Goal: Task Accomplishment & Management: Complete application form

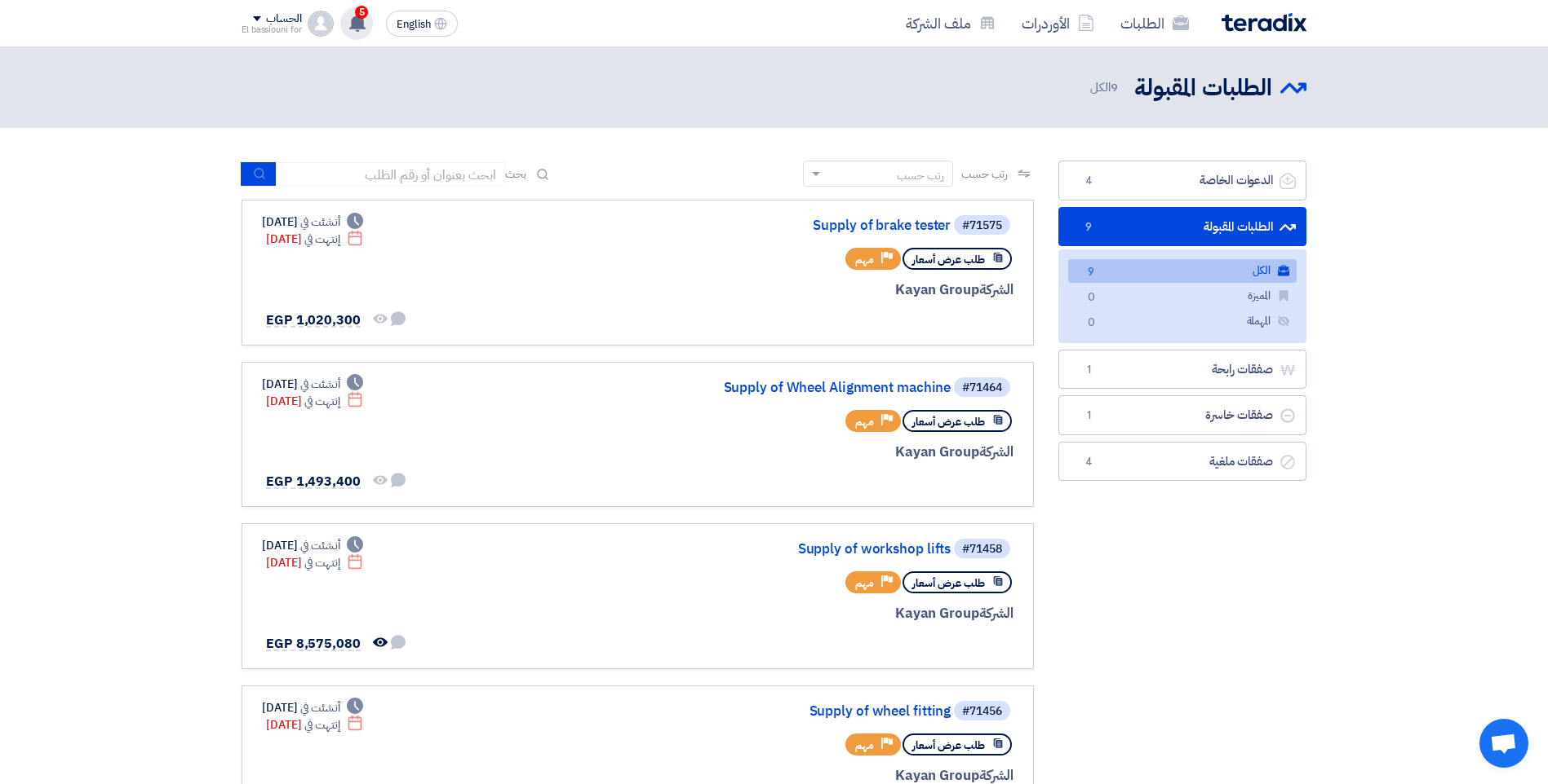
click at [351, 16] on icon at bounding box center [357, 23] width 18 height 18
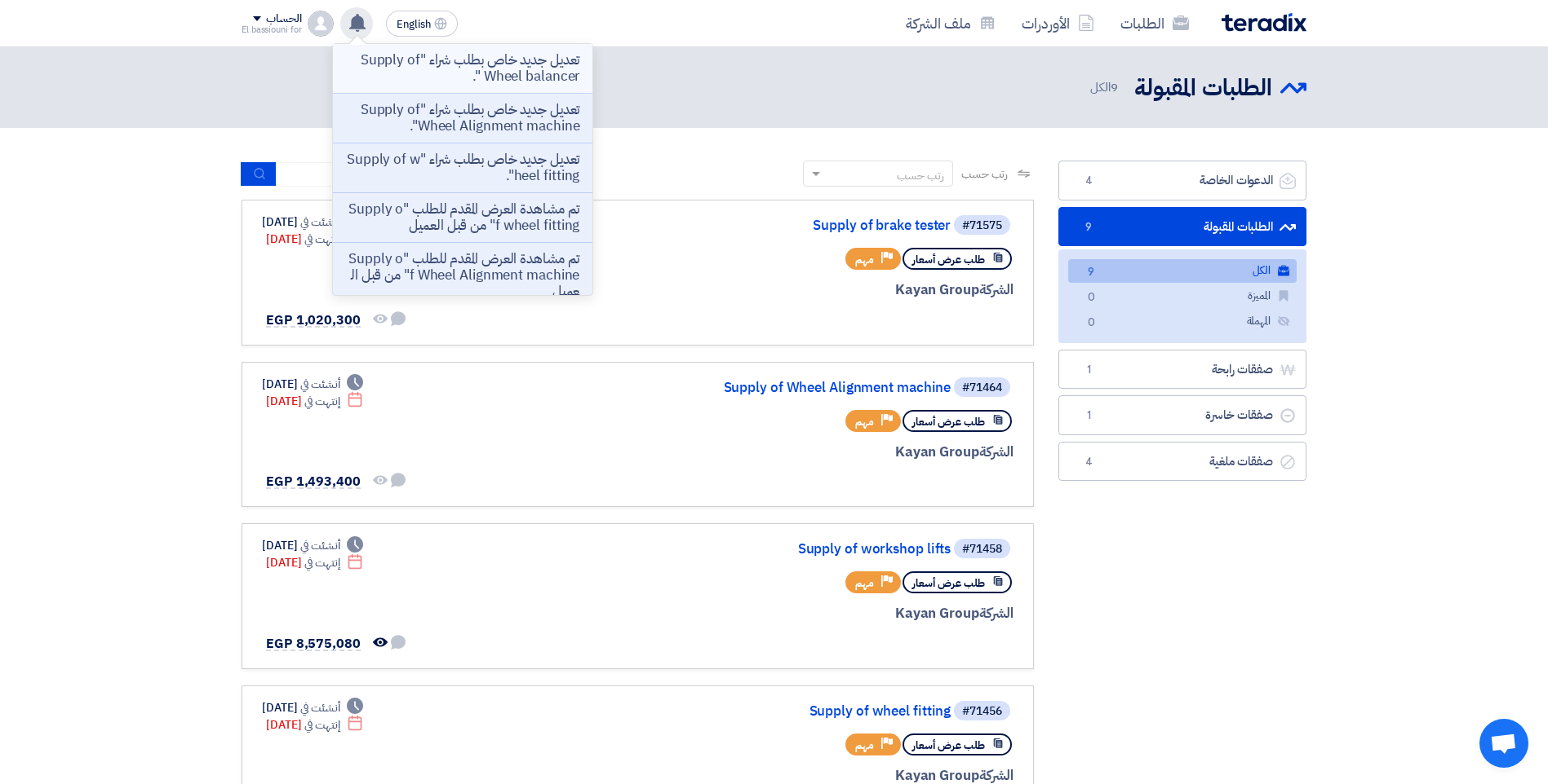
click at [405, 69] on p "تعديل جديد خاص بطلب شراء "Supply of Wheel balancer "." at bounding box center [463, 68] width 234 height 33
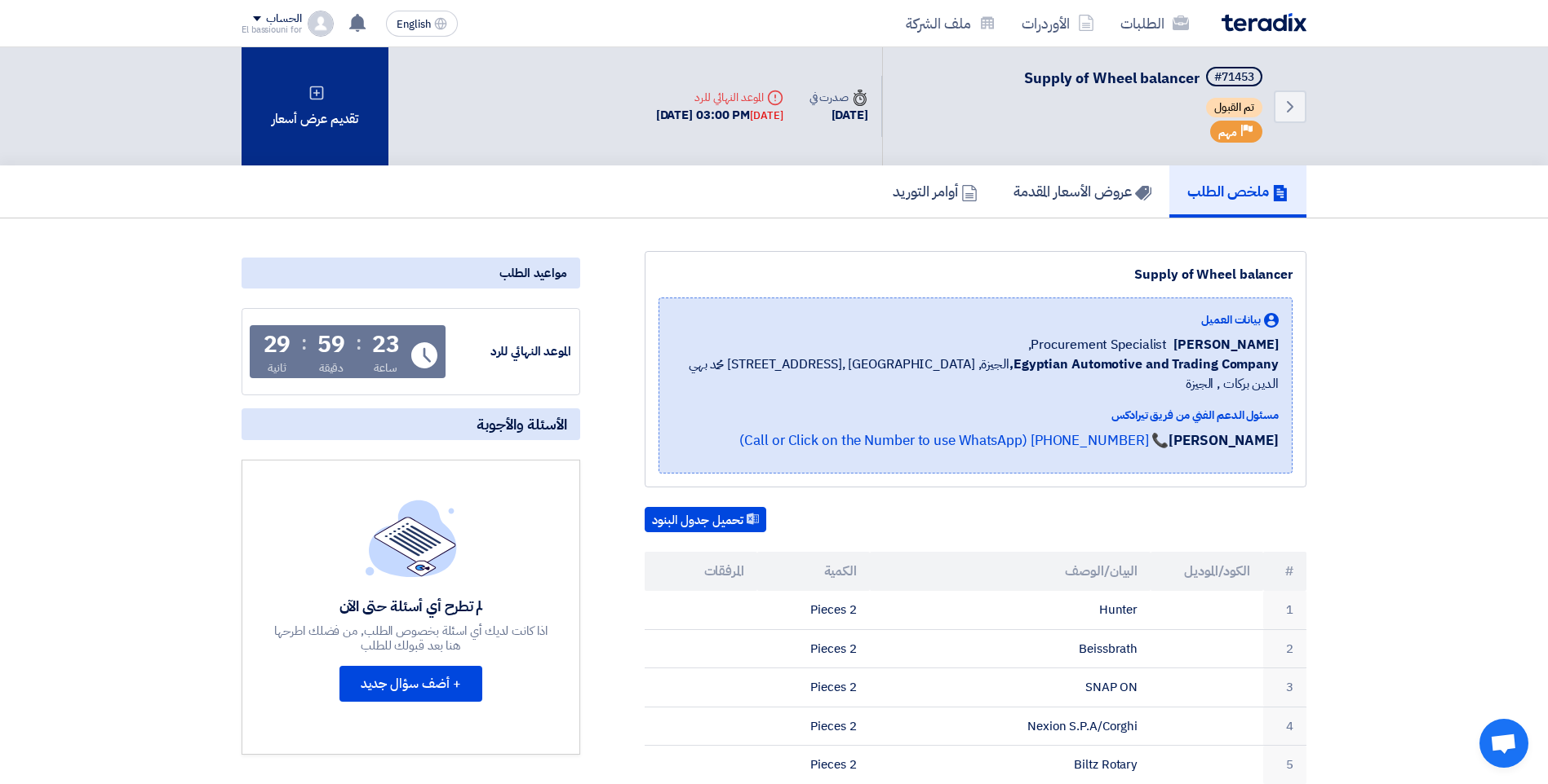
click at [344, 94] on div "تقديم عرض أسعار" at bounding box center [314, 106] width 147 height 119
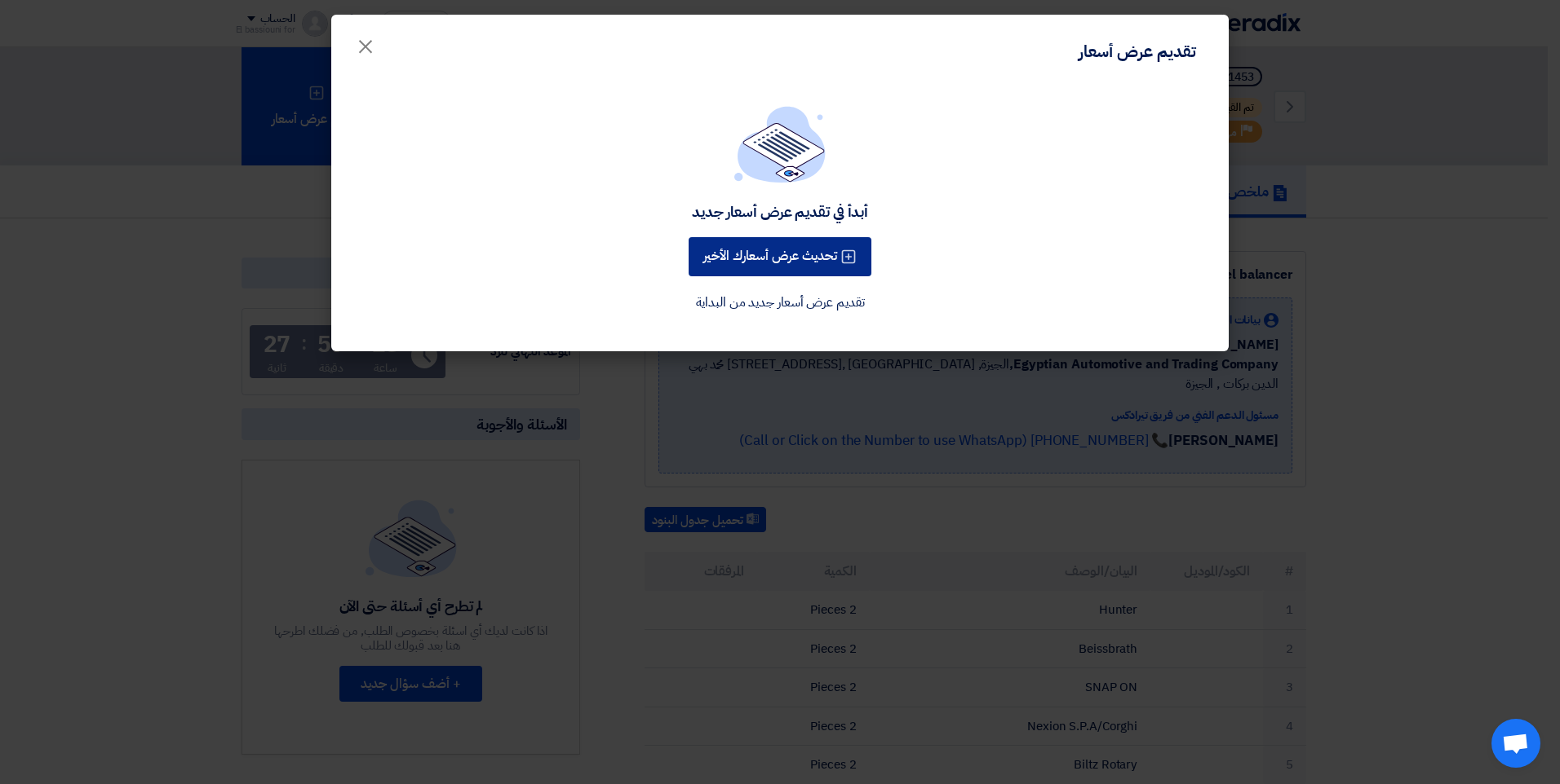
click at [801, 254] on button "تحديث عرض أسعارك الأخير" at bounding box center [780, 256] width 183 height 39
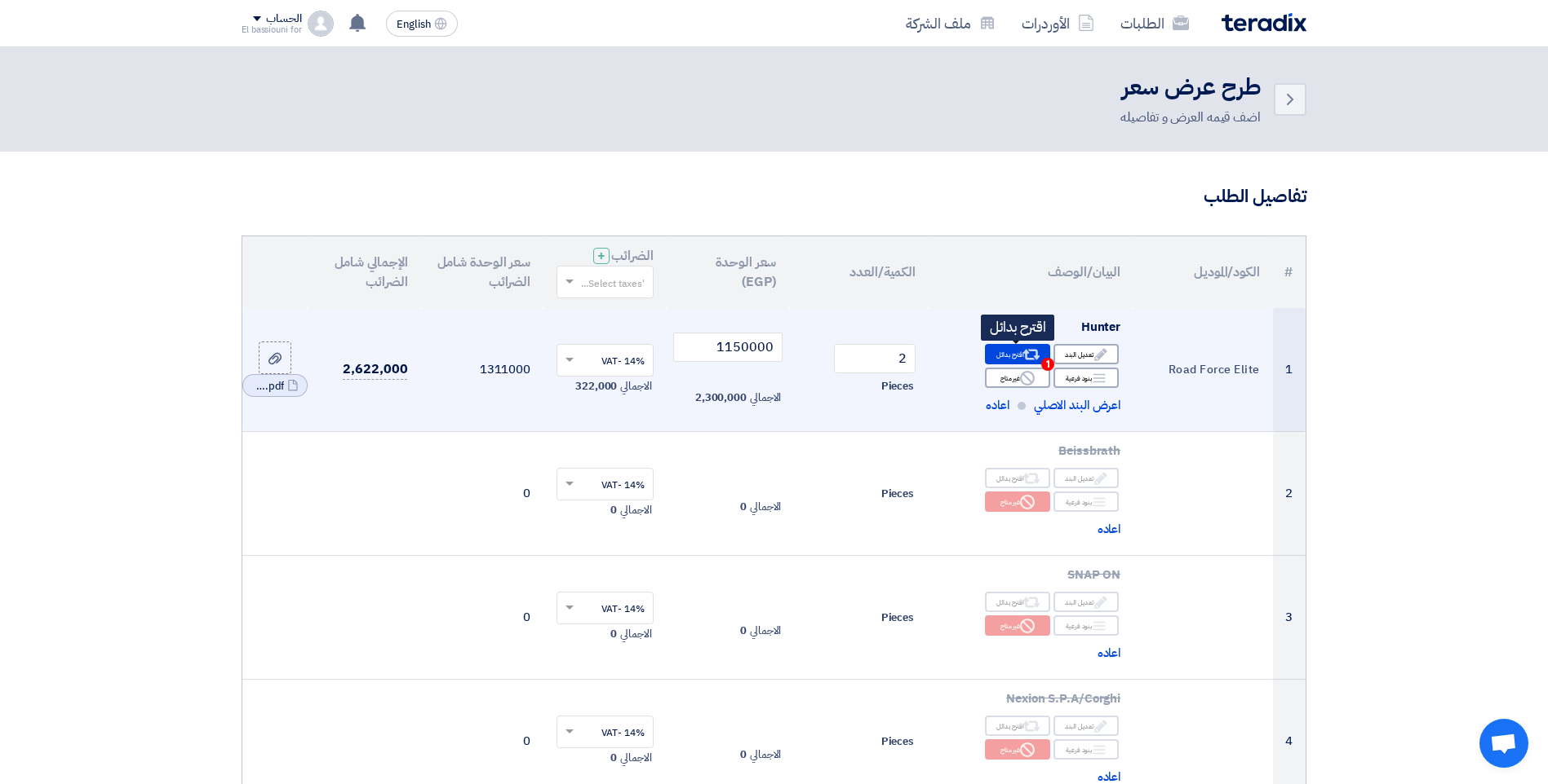
click at [1007, 356] on div "Alternative اقترح بدائل 1" at bounding box center [1017, 354] width 65 height 20
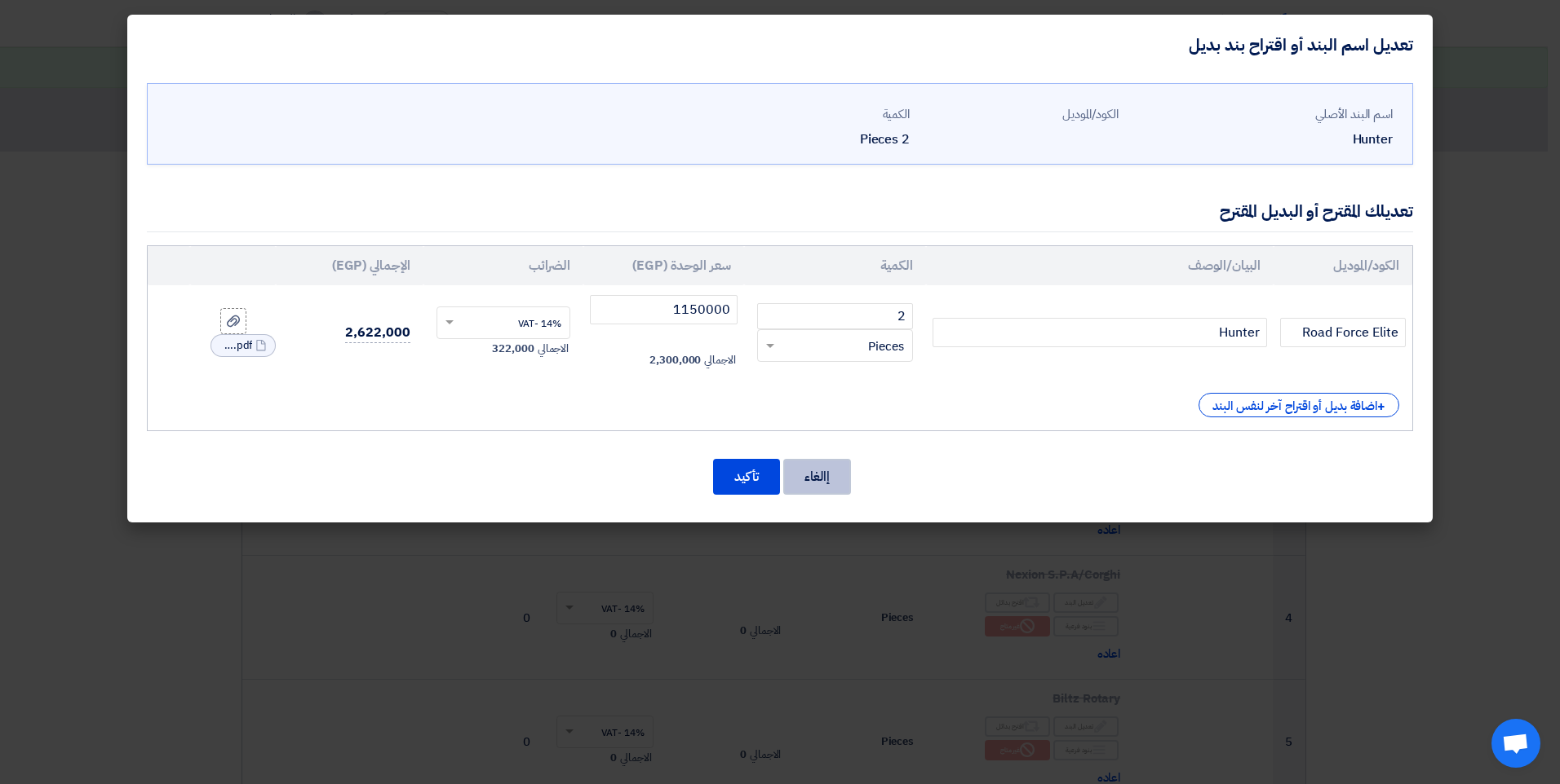
click at [817, 483] on button "إالغاء" at bounding box center [817, 477] width 68 height 36
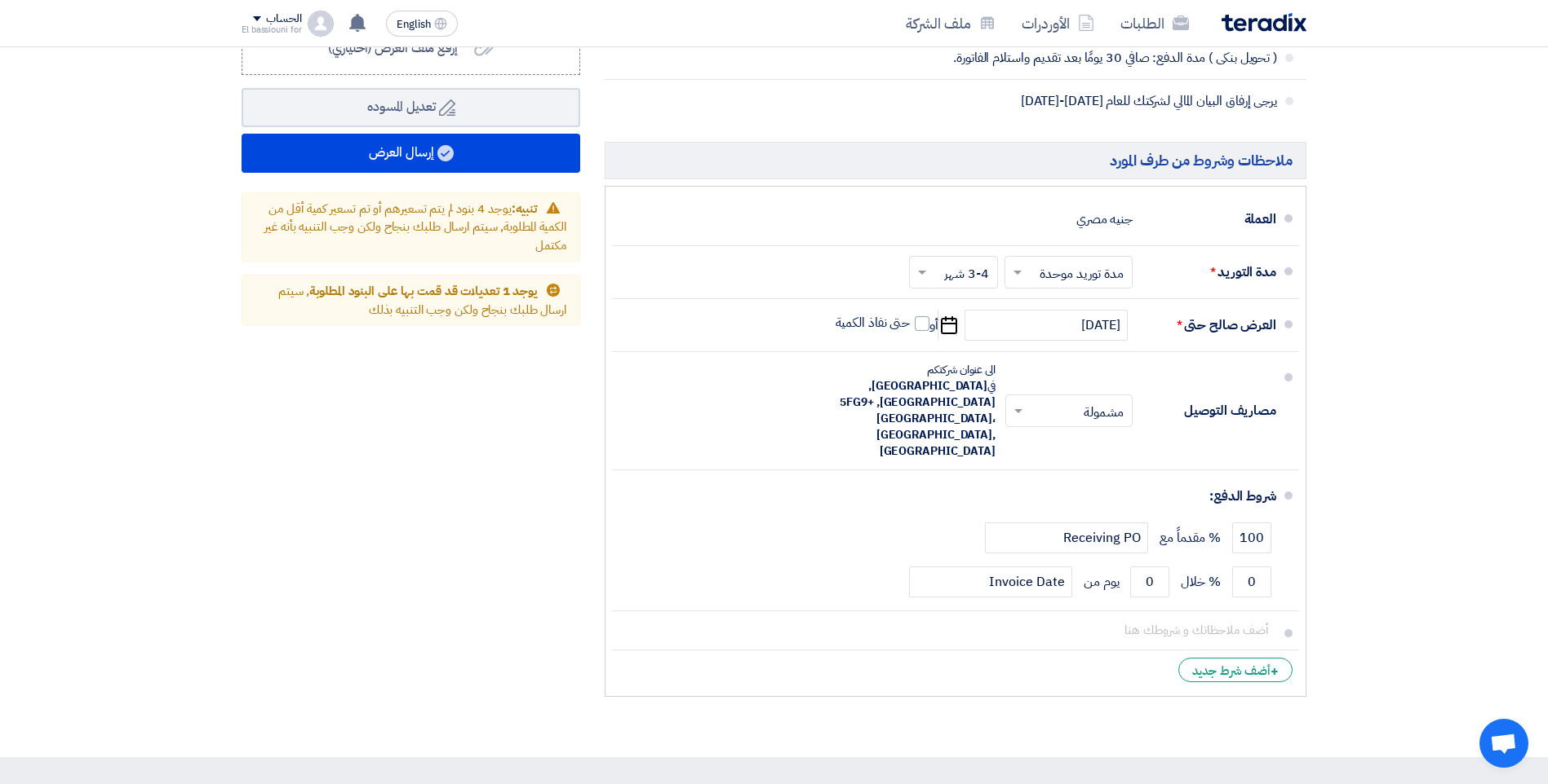
scroll to position [1281, 0]
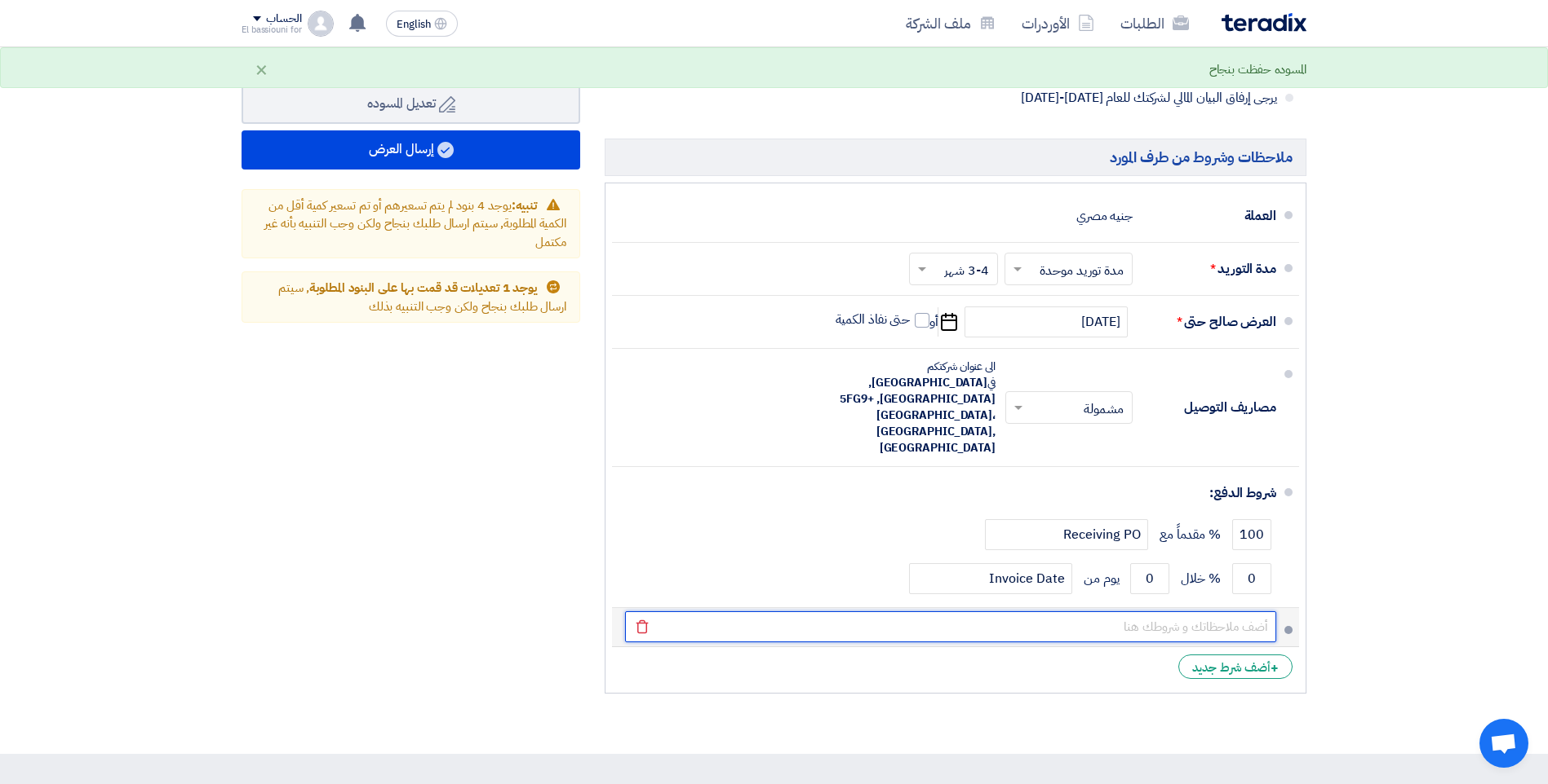
click at [1133, 611] on input "text" at bounding box center [950, 626] width 651 height 31
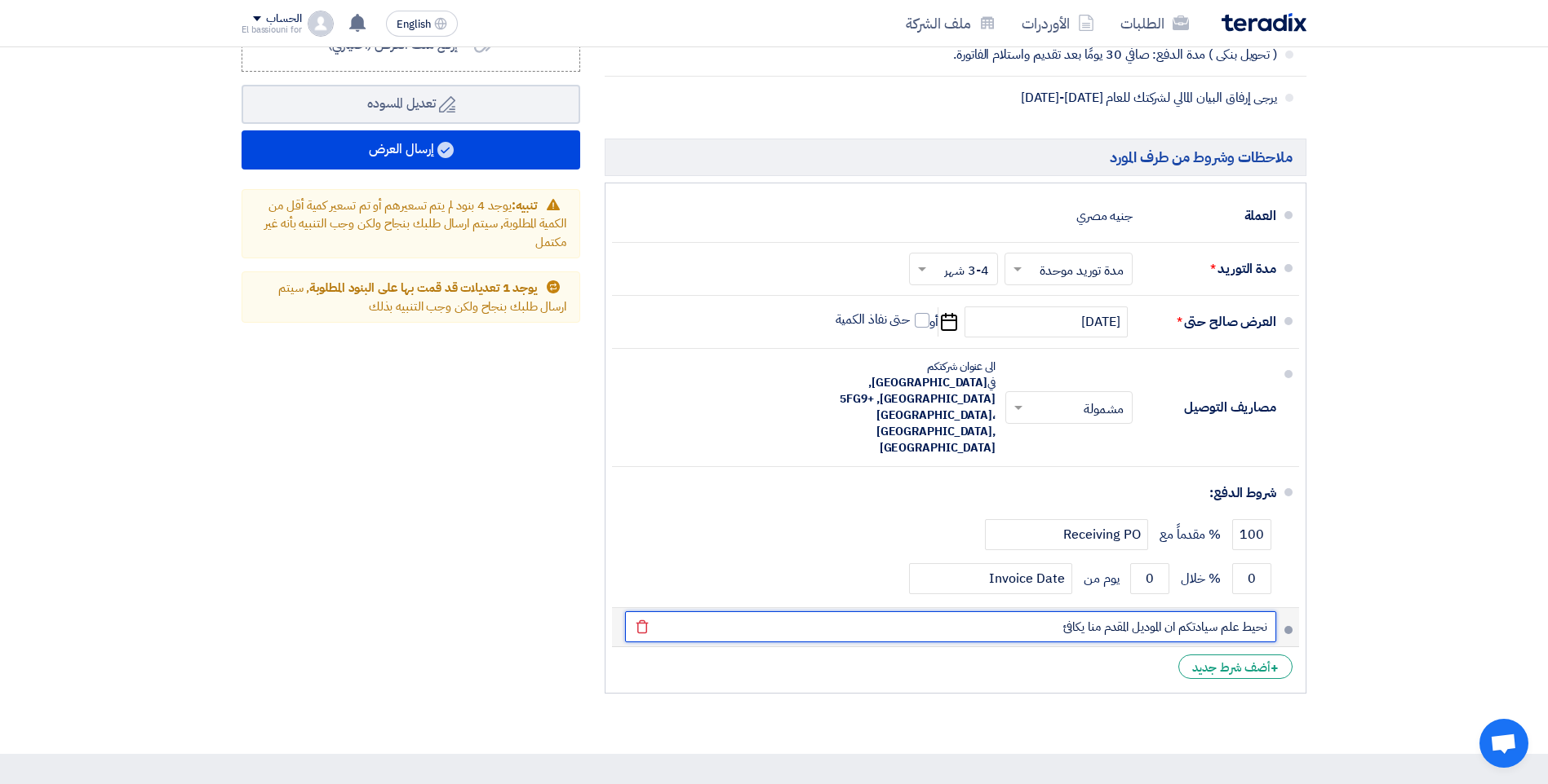
paste input "VAS 6230B"
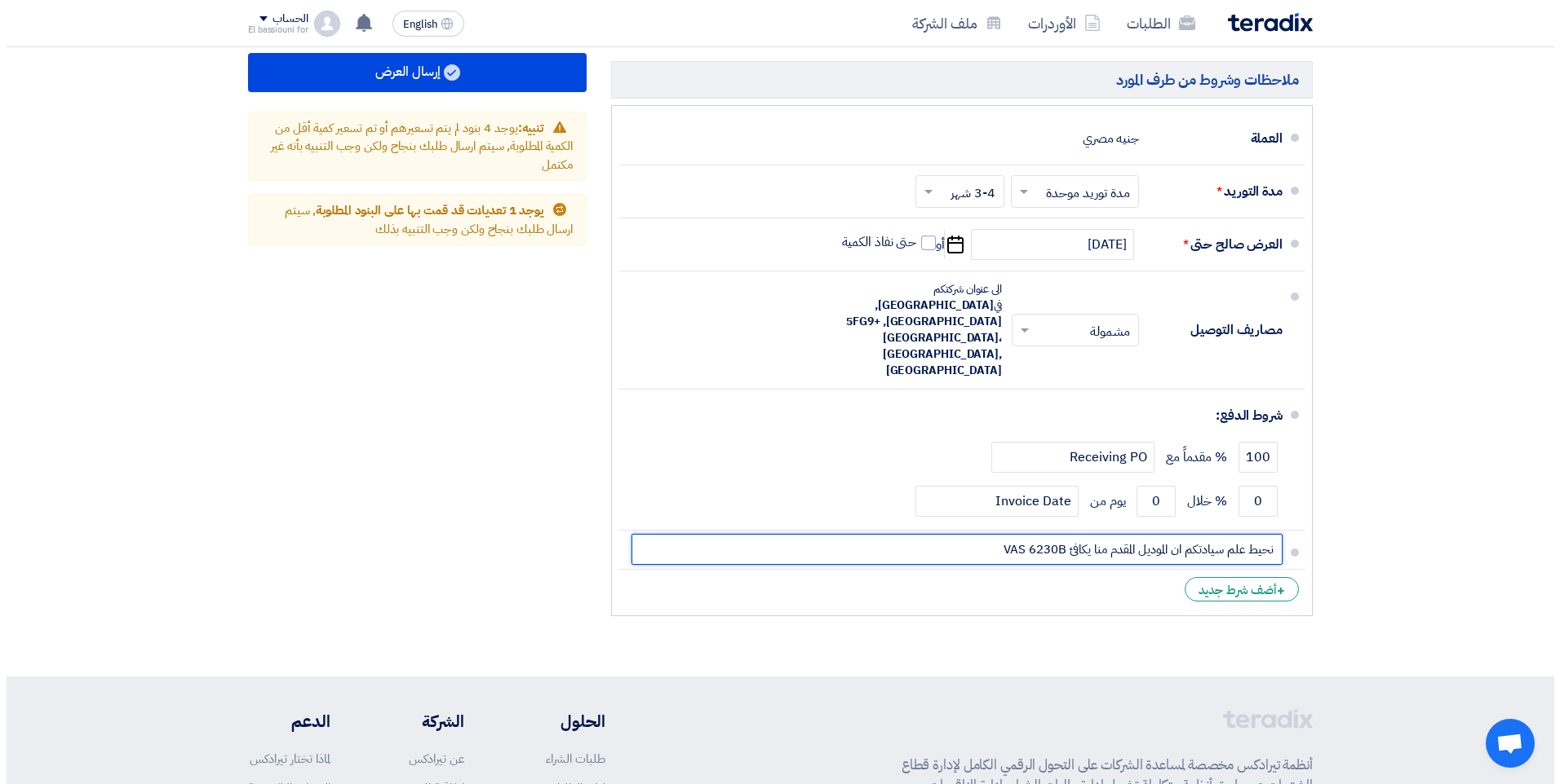
scroll to position [1361, 0]
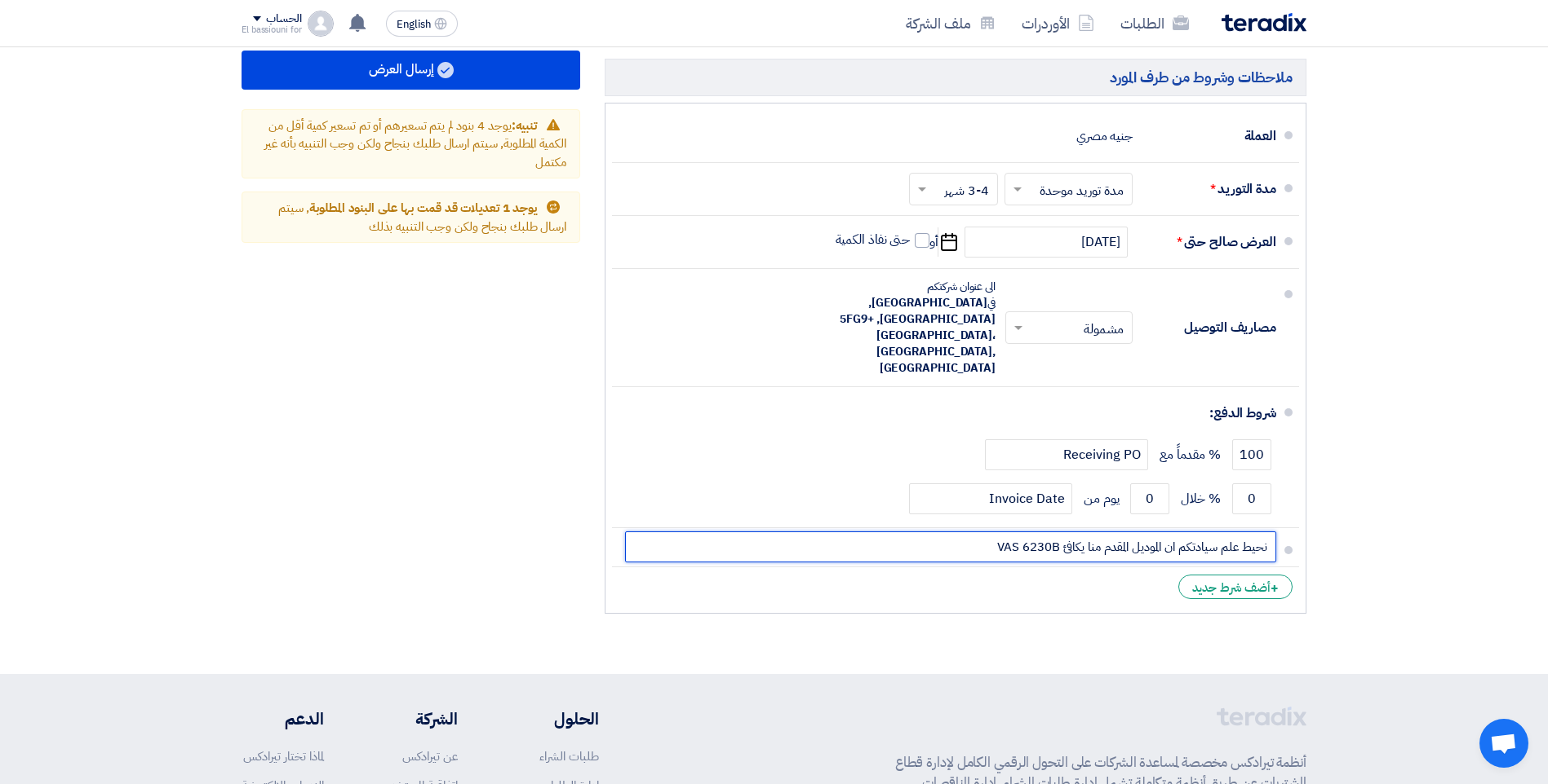
type input "نحيط علم سيادتكم ان الموديل المقدم منا يكافئ VAS 6230B"
drag, startPoint x: 1267, startPoint y: 514, endPoint x: 1065, endPoint y: 517, distance: 202.0
click at [1065, 532] on input "نحيط علم سيادتكم ان الموديل المقدم منا يكافئ VAS 6230B" at bounding box center [950, 547] width 651 height 31
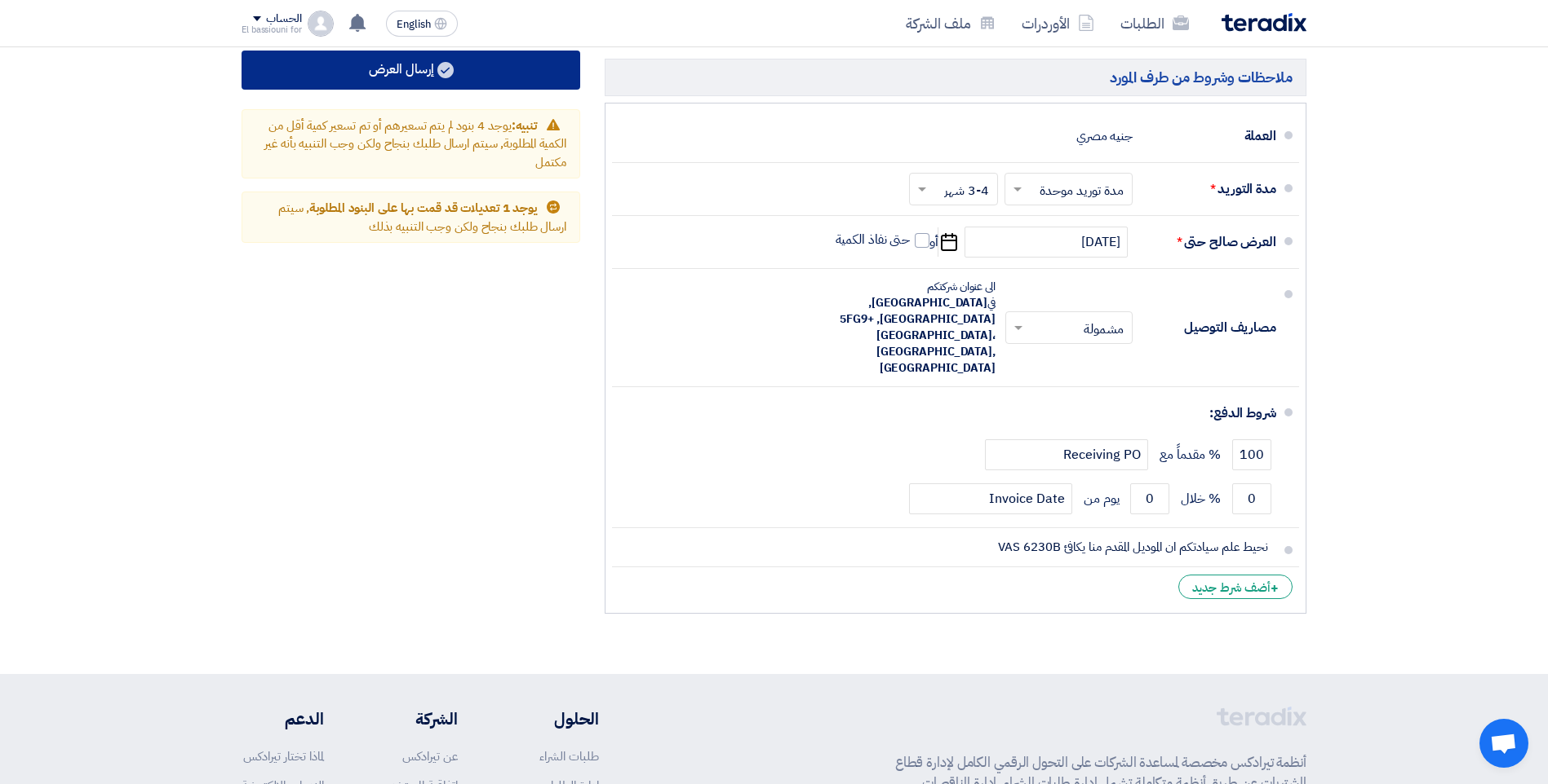
click at [473, 78] on button "إرسال العرض" at bounding box center [410, 70] width 338 height 39
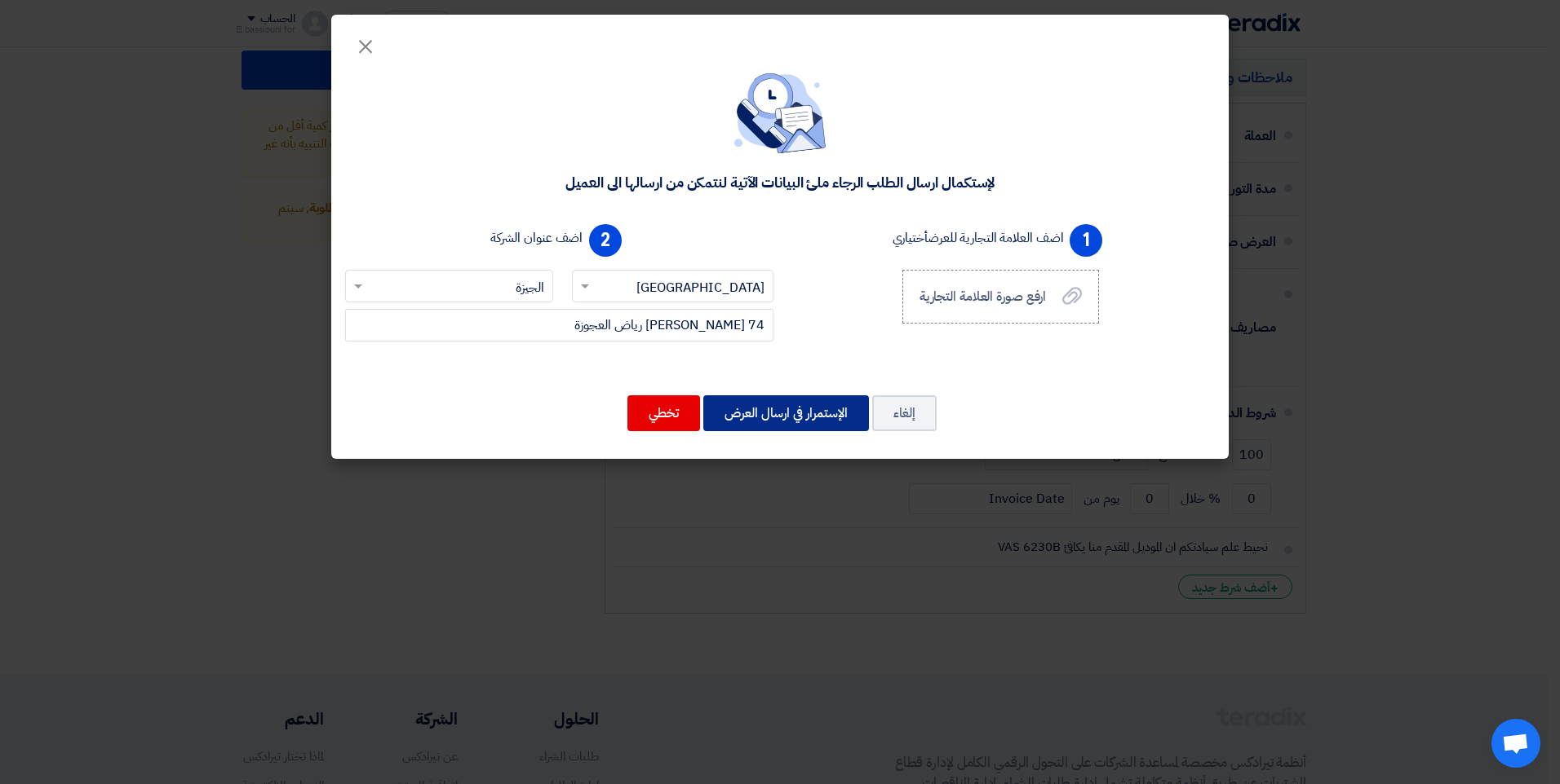
click at [752, 413] on button "الإستمرار في ارسال العرض" at bounding box center [786, 413] width 166 height 36
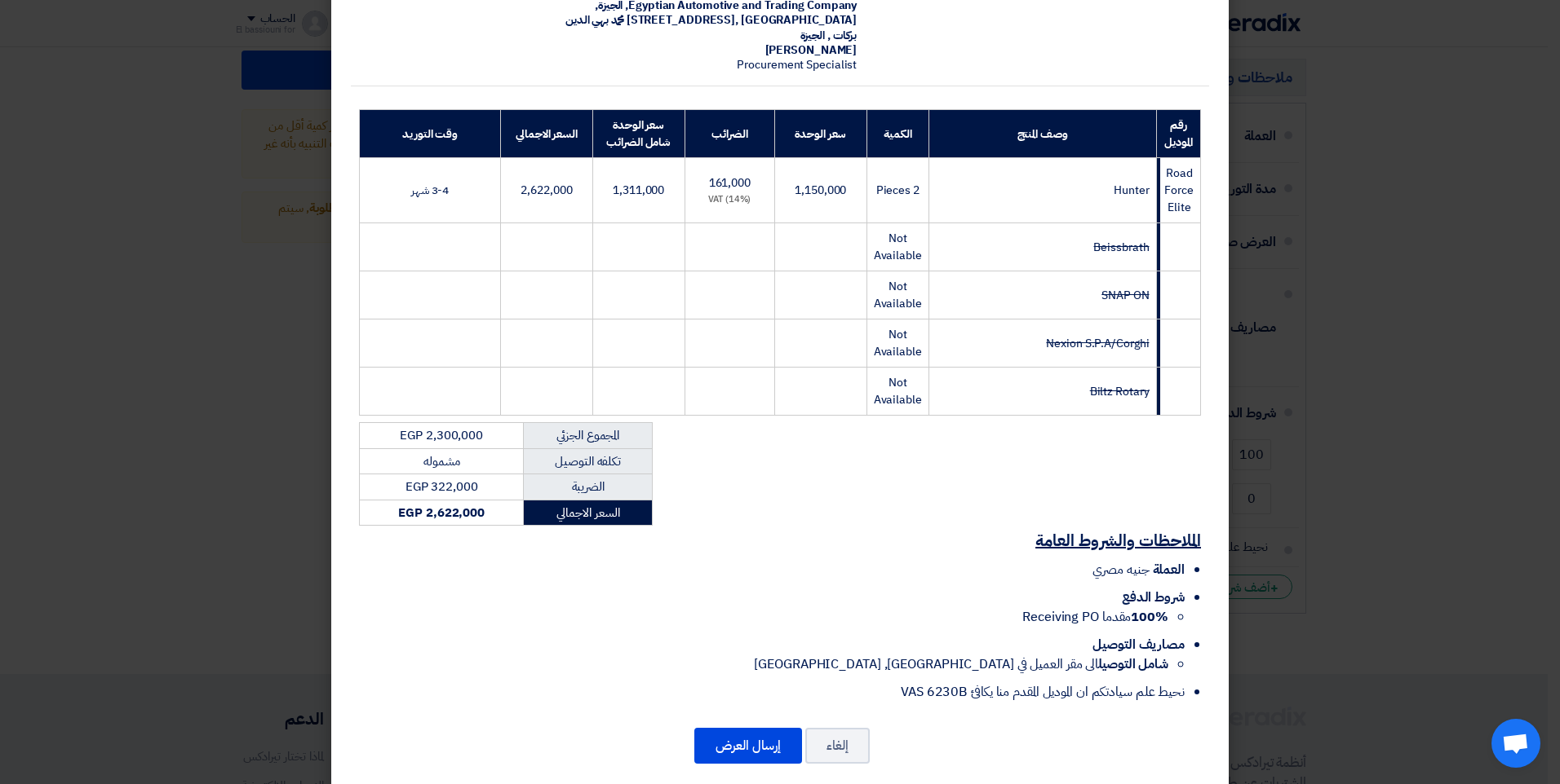
scroll to position [174, 0]
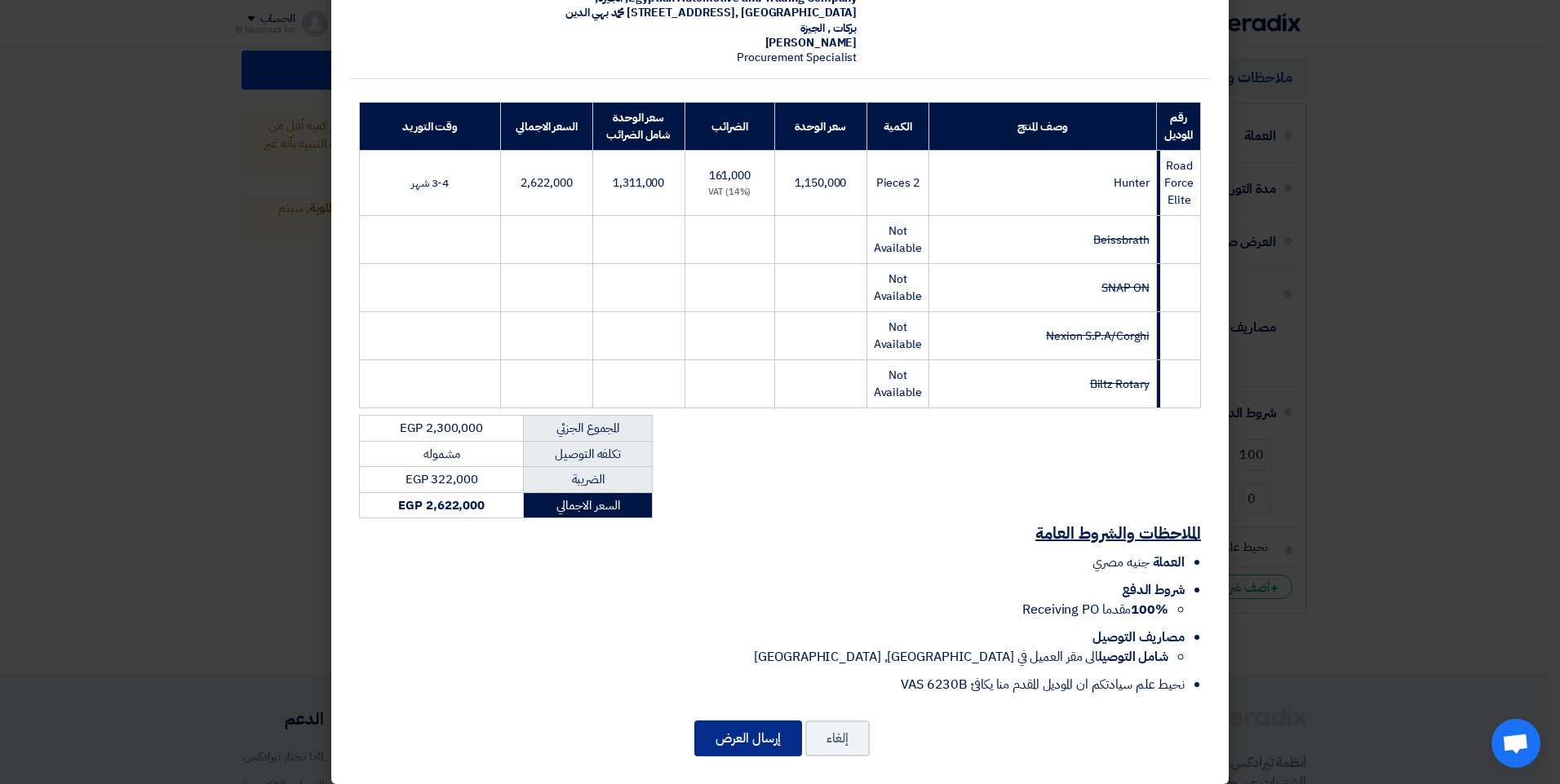
click at [749, 722] on button "إرسال العرض" at bounding box center [749, 739] width 108 height 36
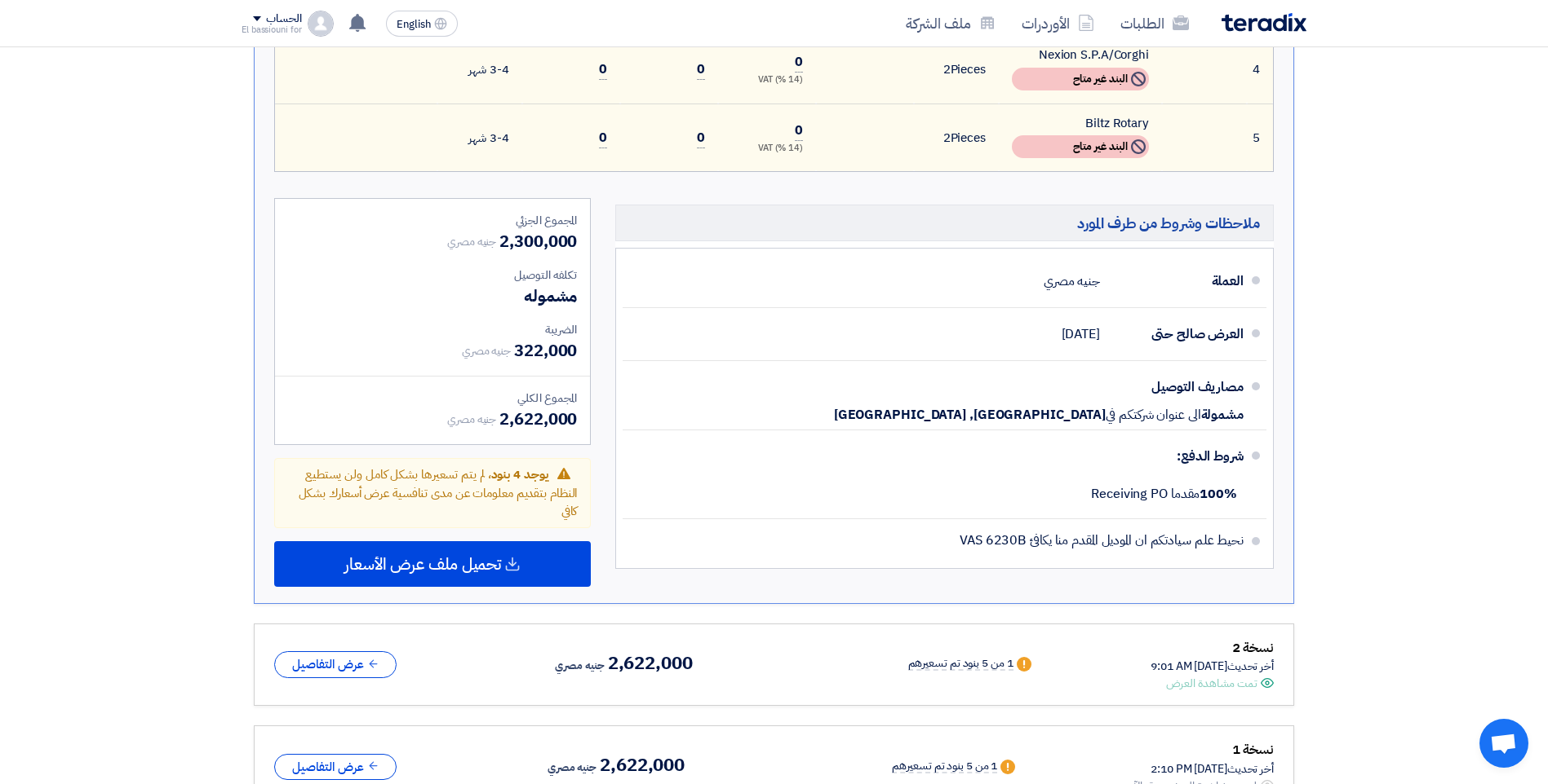
scroll to position [781, 0]
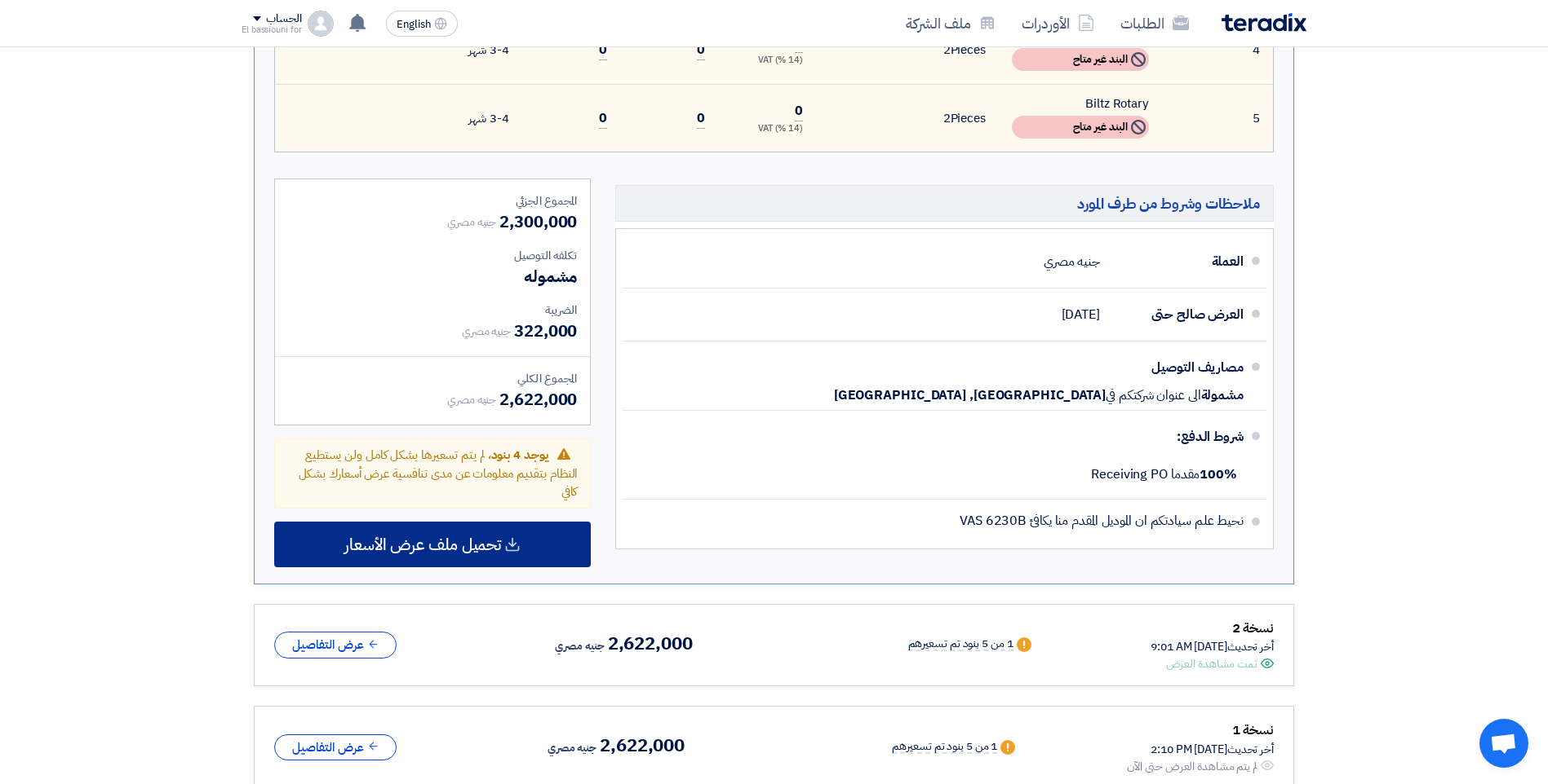
click at [510, 556] on div "تحميل ملف عرض الأسعار" at bounding box center [432, 545] width 316 height 46
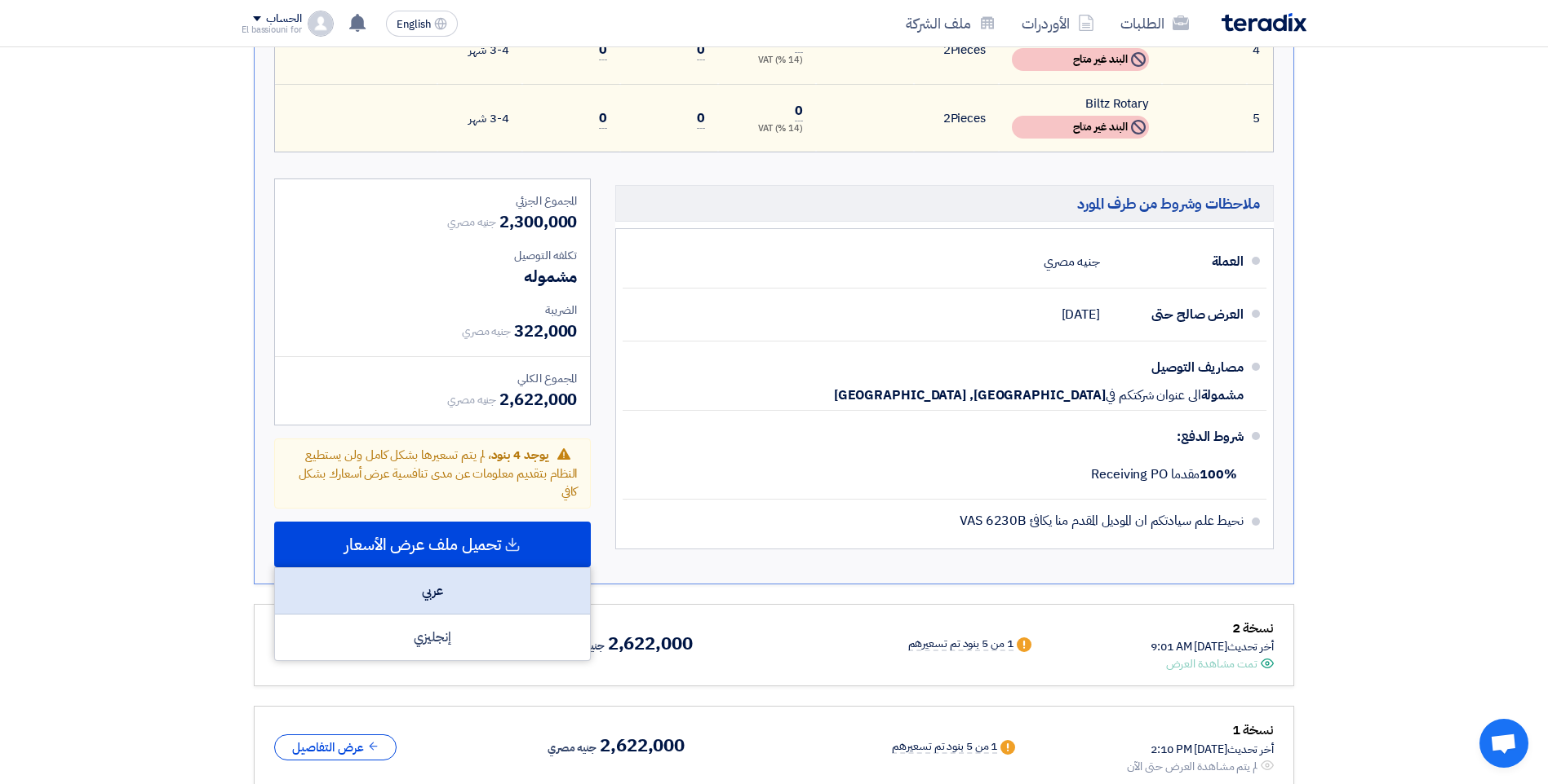
click at [511, 595] on div "عربي" at bounding box center [432, 591] width 315 height 47
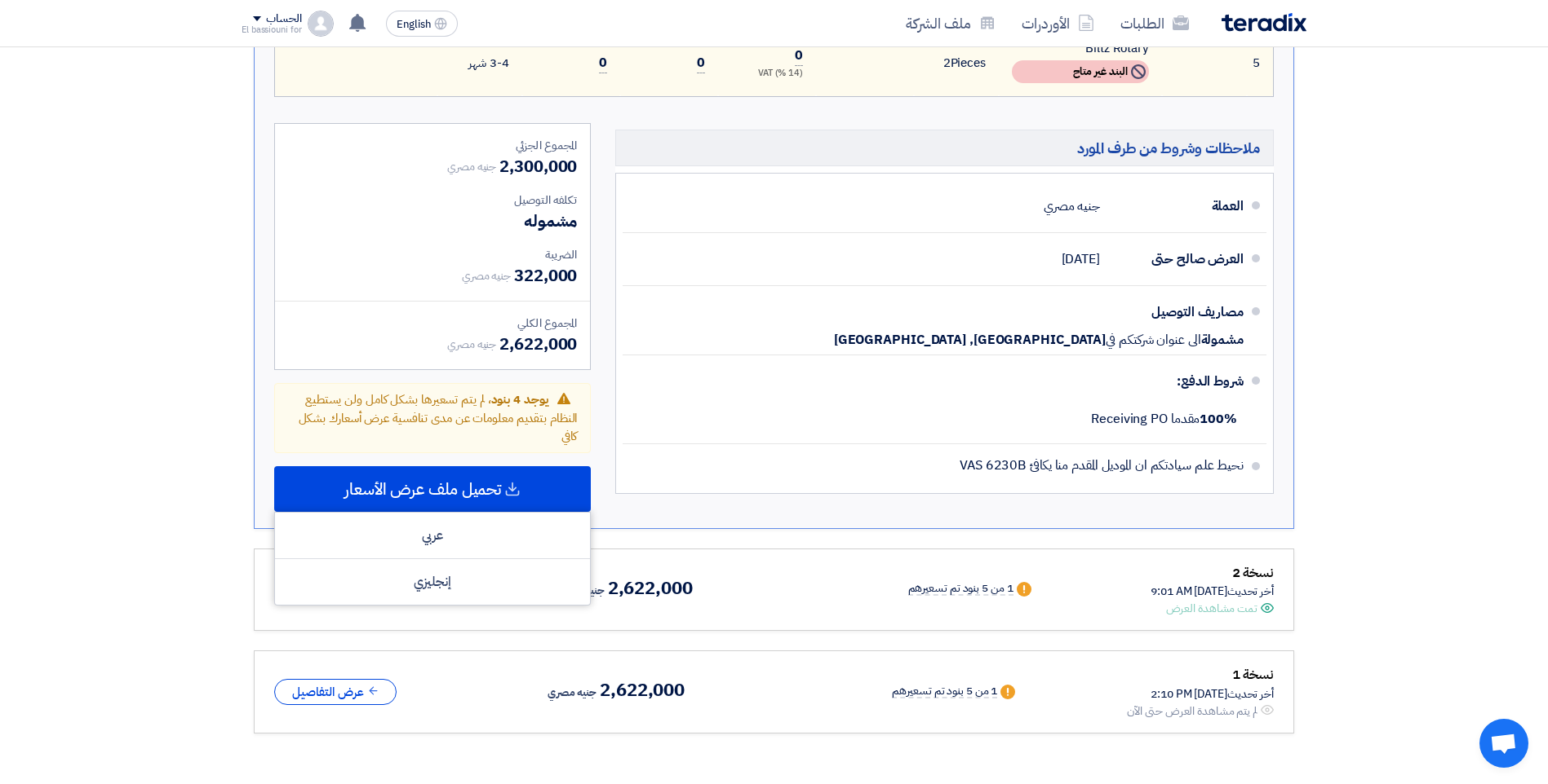
scroll to position [863, 0]
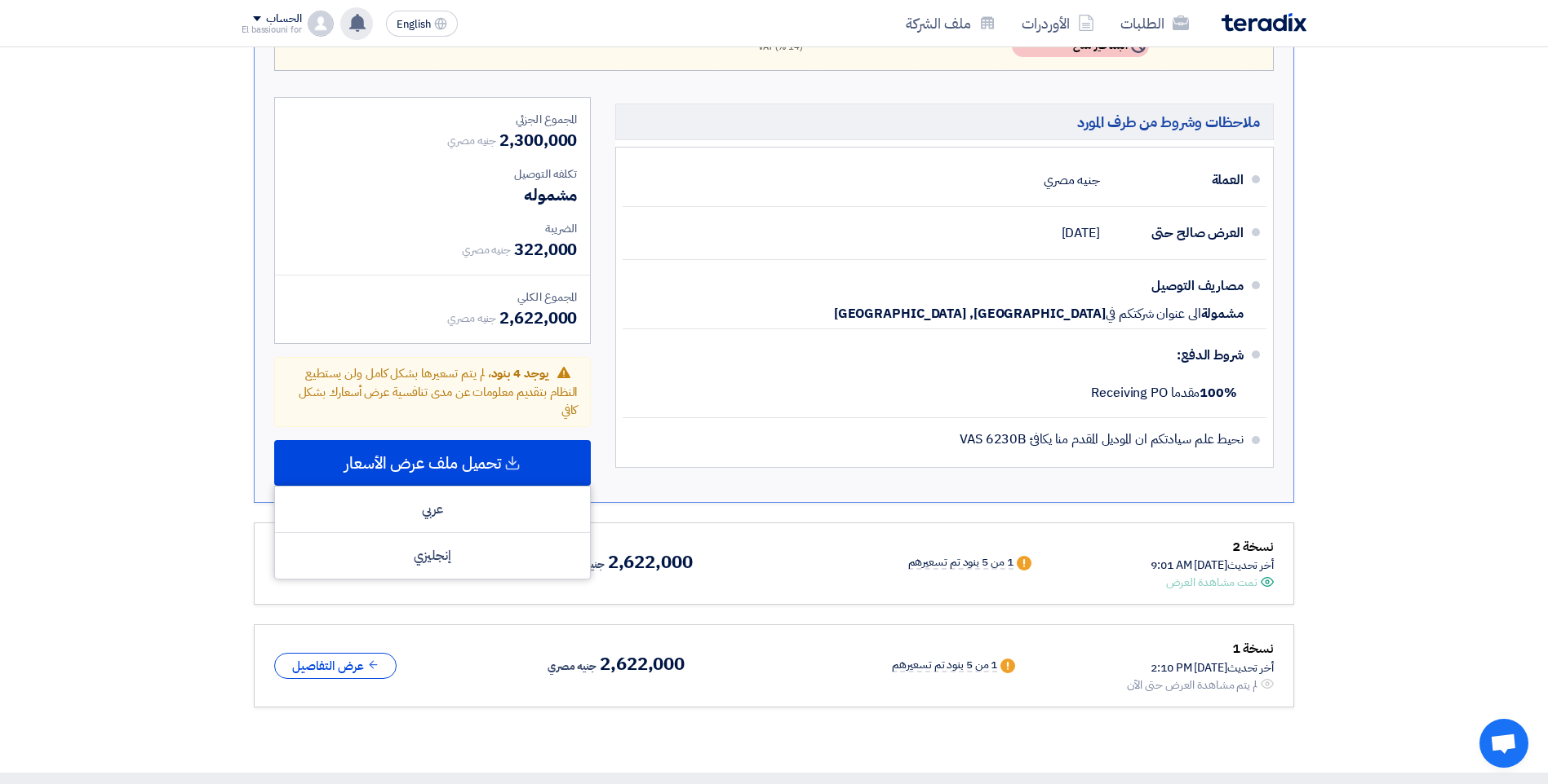
click at [364, 25] on use at bounding box center [357, 23] width 16 height 18
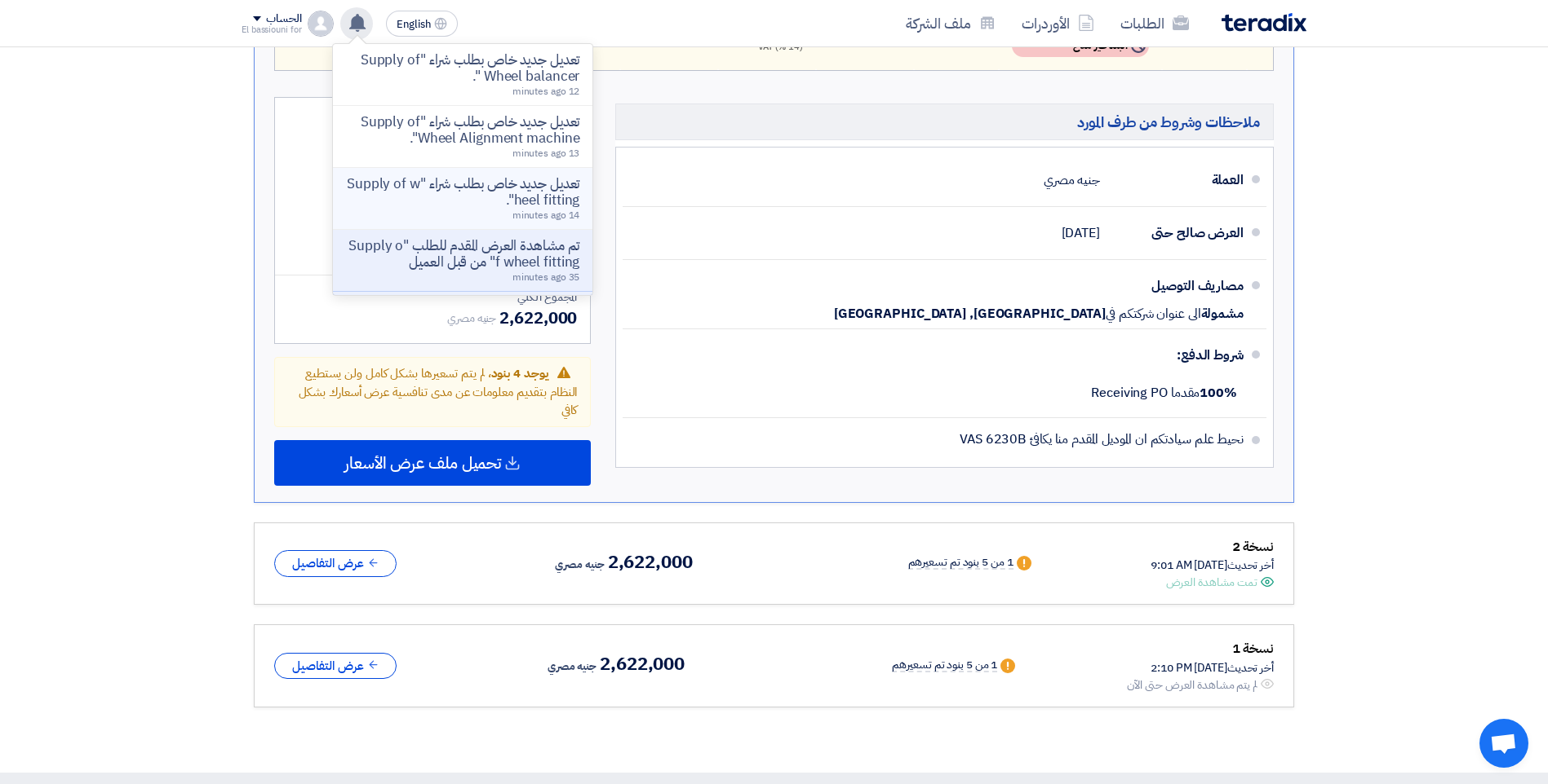
click at [465, 197] on p "تعديل جديد خاص بطلب شراء "Supply of wheel fitting"." at bounding box center [463, 193] width 234 height 33
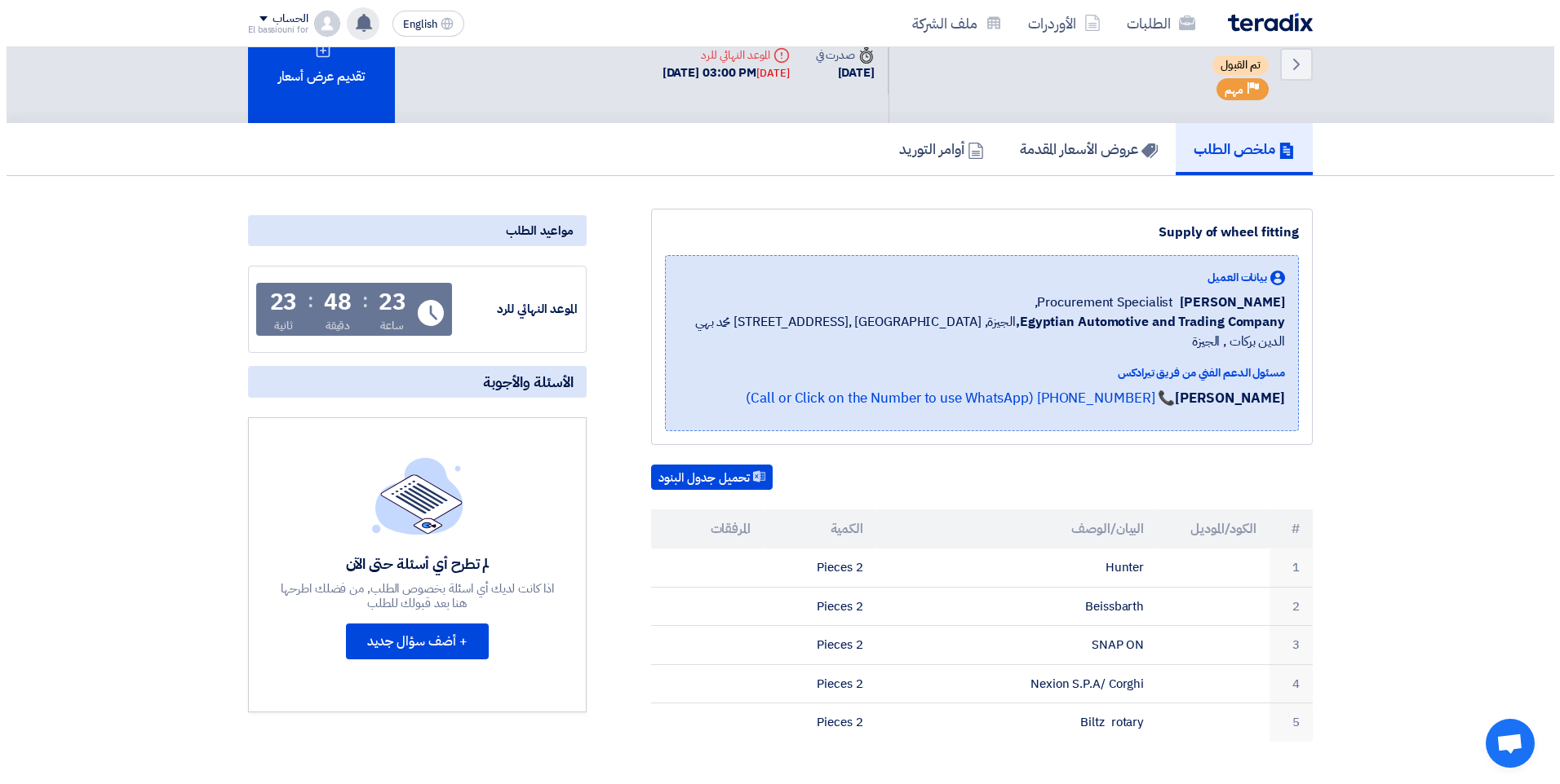
scroll to position [30, 0]
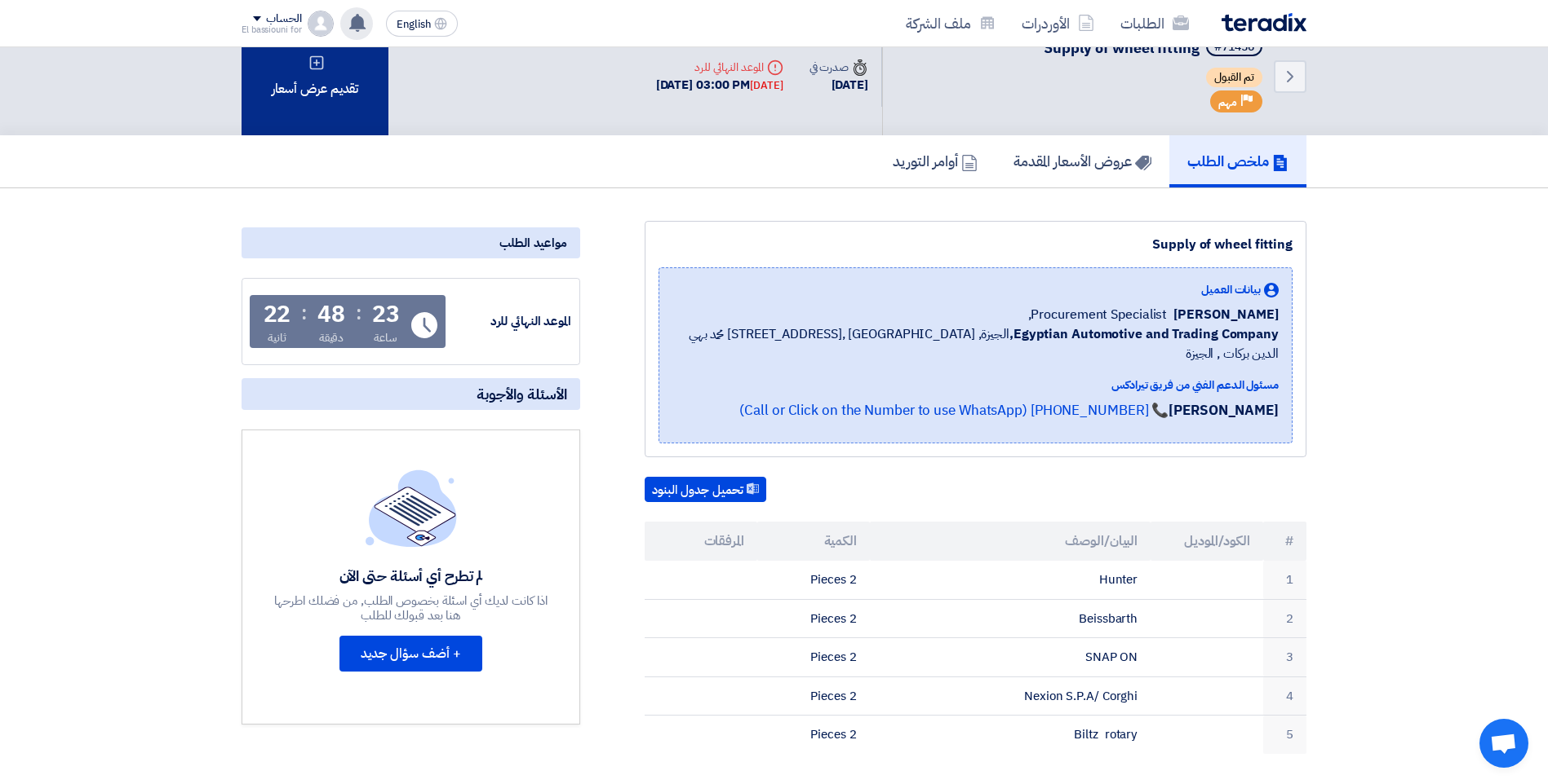
click at [313, 102] on div "تقديم عرض أسعار" at bounding box center [314, 76] width 147 height 119
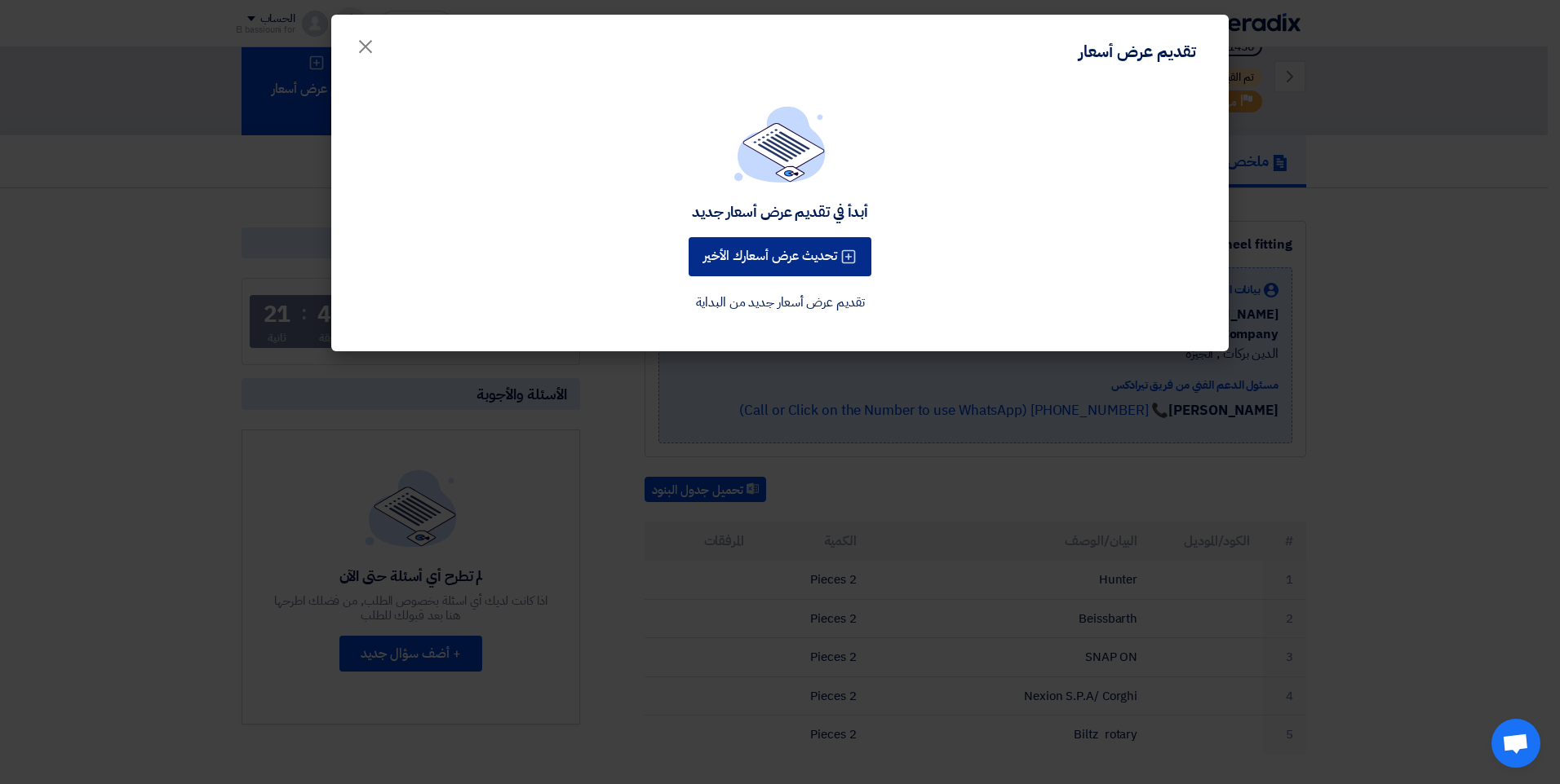
click at [747, 260] on button "تحديث عرض أسعارك الأخير" at bounding box center [780, 256] width 183 height 39
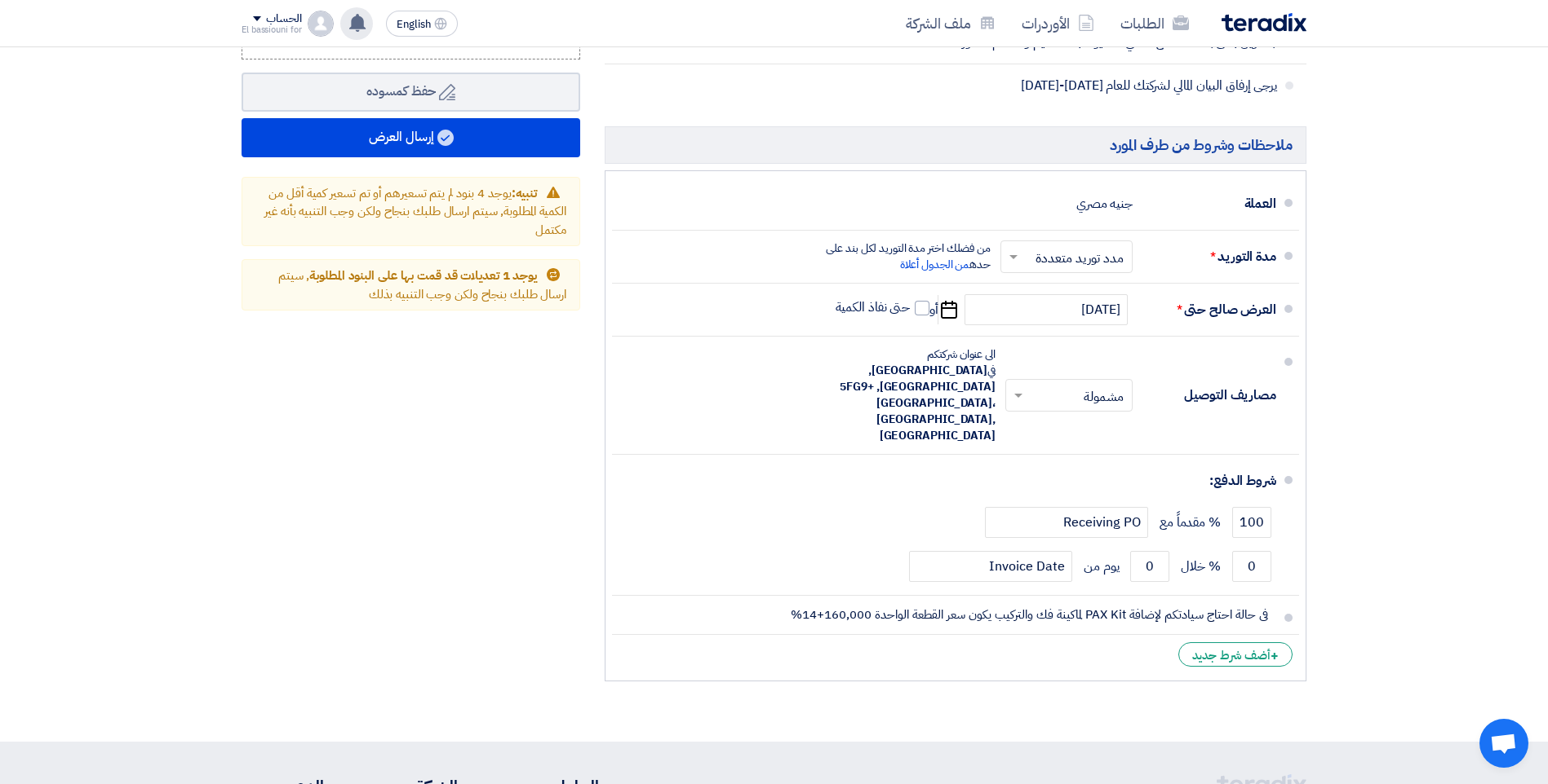
scroll to position [1346, 0]
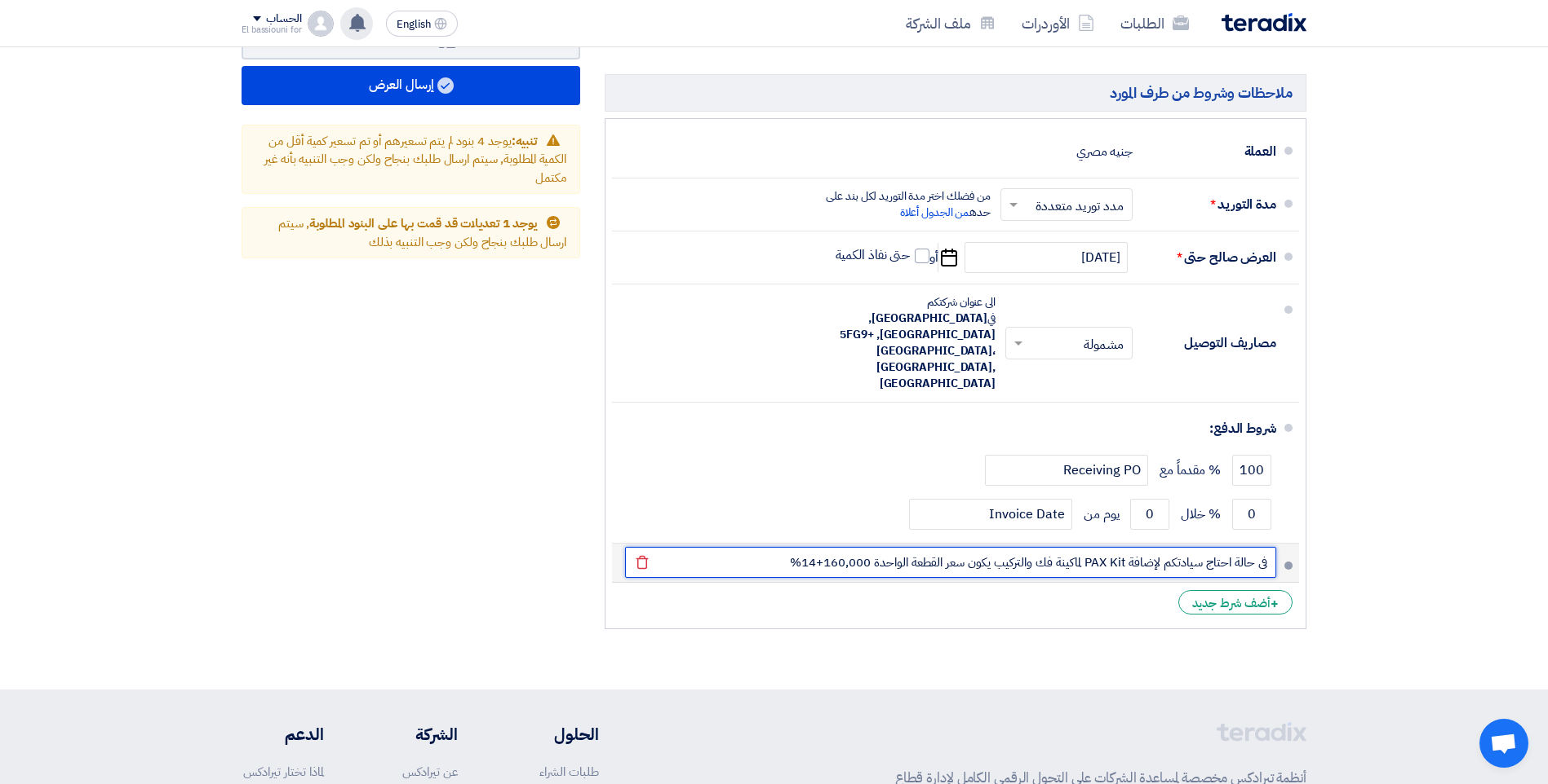
click at [1165, 547] on input "فى حالة احتاج سيادتكم لإضافة PAX Kit لماكينة فك والتركيب يكون سعر القطعة الواحد…" at bounding box center [950, 562] width 651 height 31
paste input "VAS 6645"
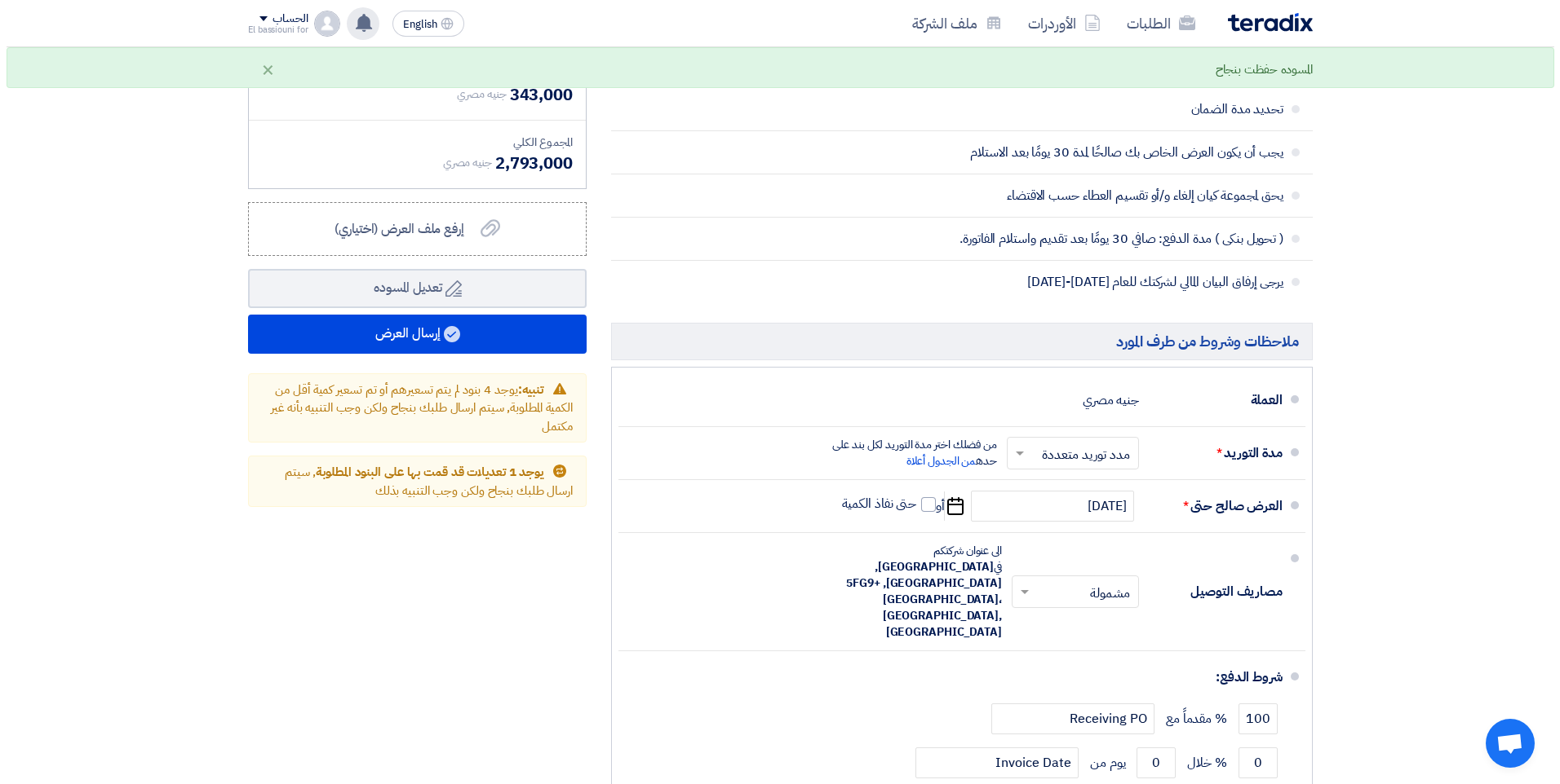
scroll to position [1078, 0]
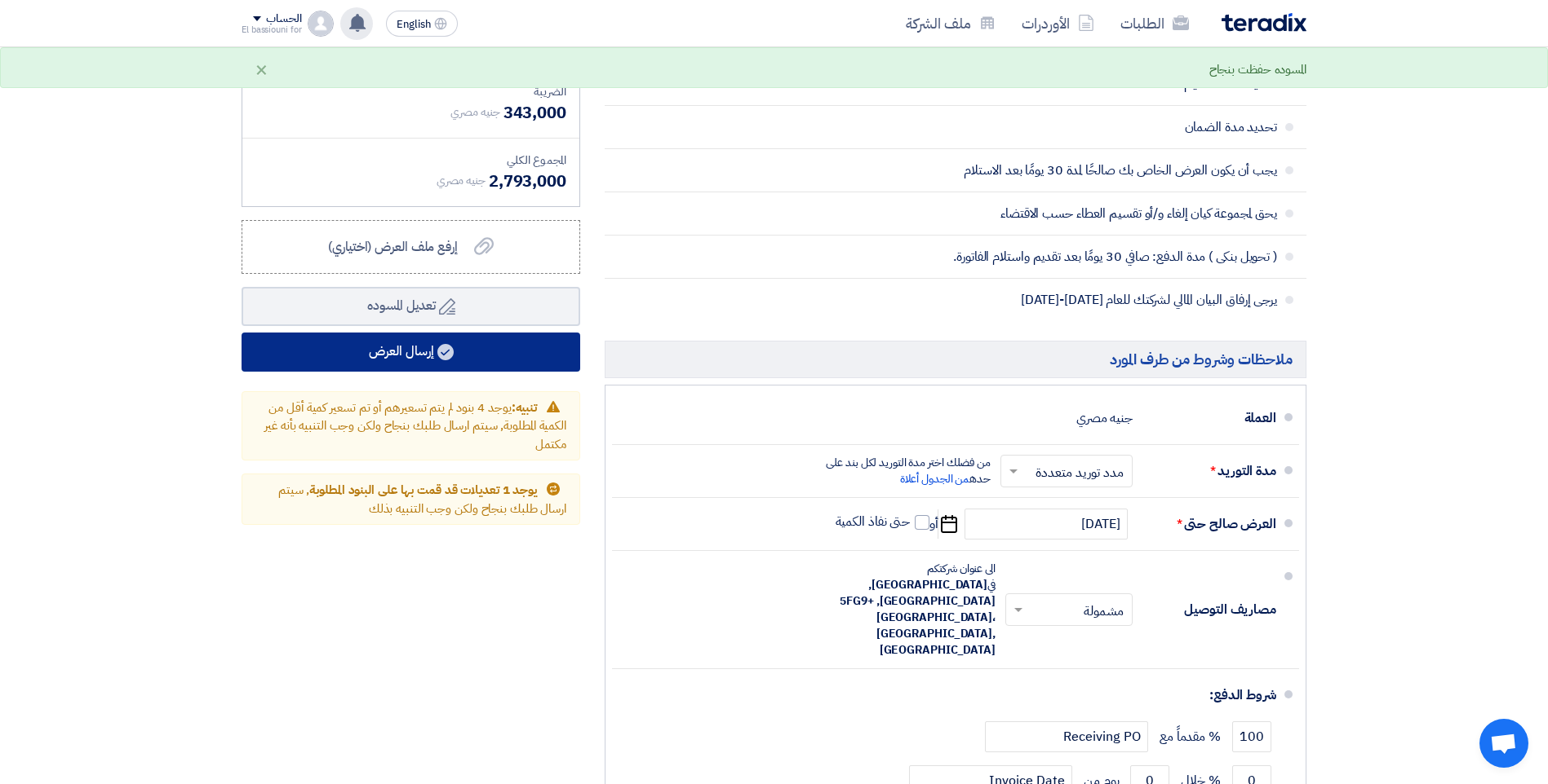
type input "نحيط علم سيادتكم ان الموديل المقدم منا يكافئ VAS 6645"
click at [557, 364] on button "إرسال العرض" at bounding box center [410, 351] width 338 height 39
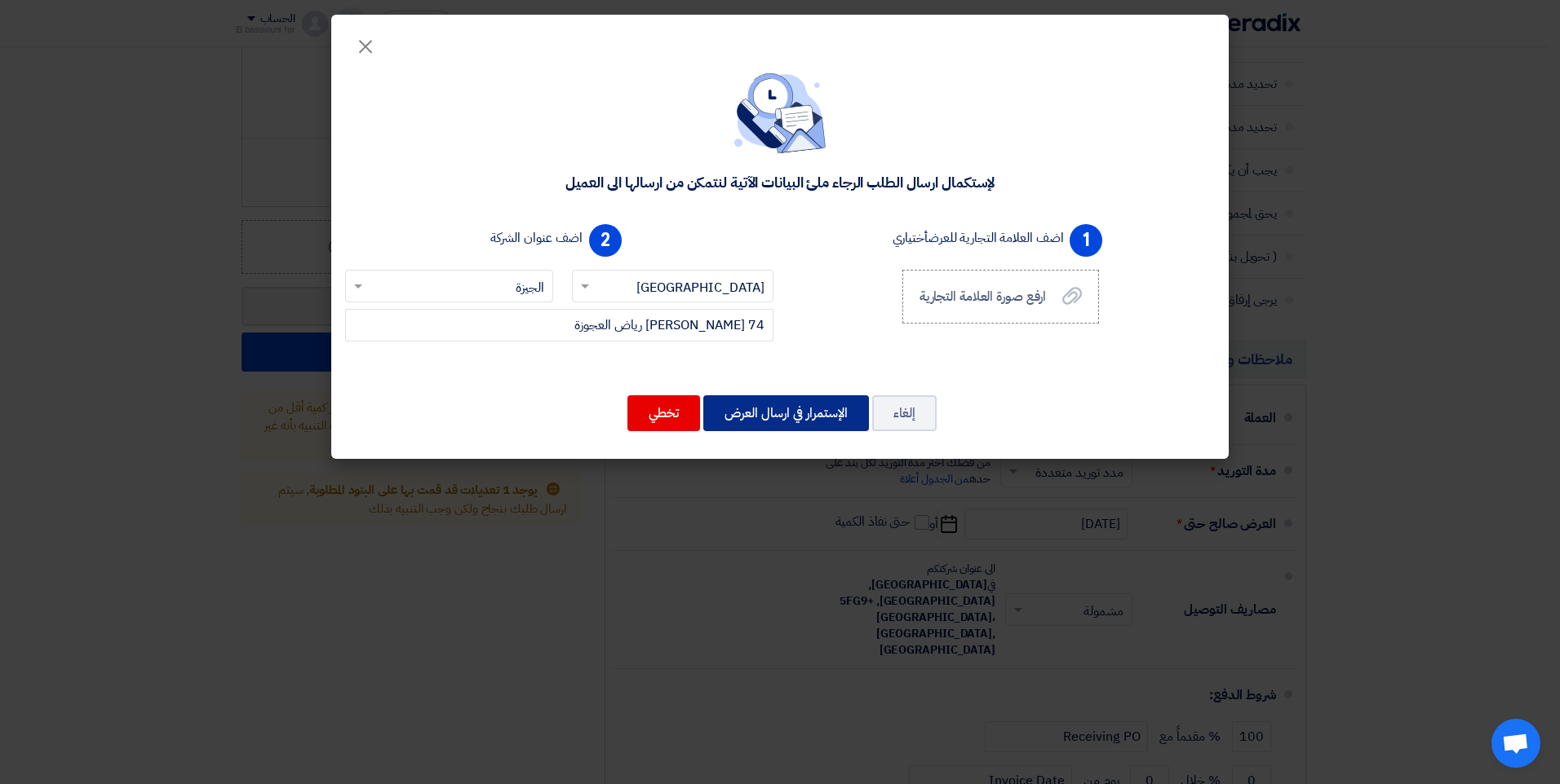
click at [735, 414] on button "الإستمرار في ارسال العرض" at bounding box center [786, 413] width 166 height 36
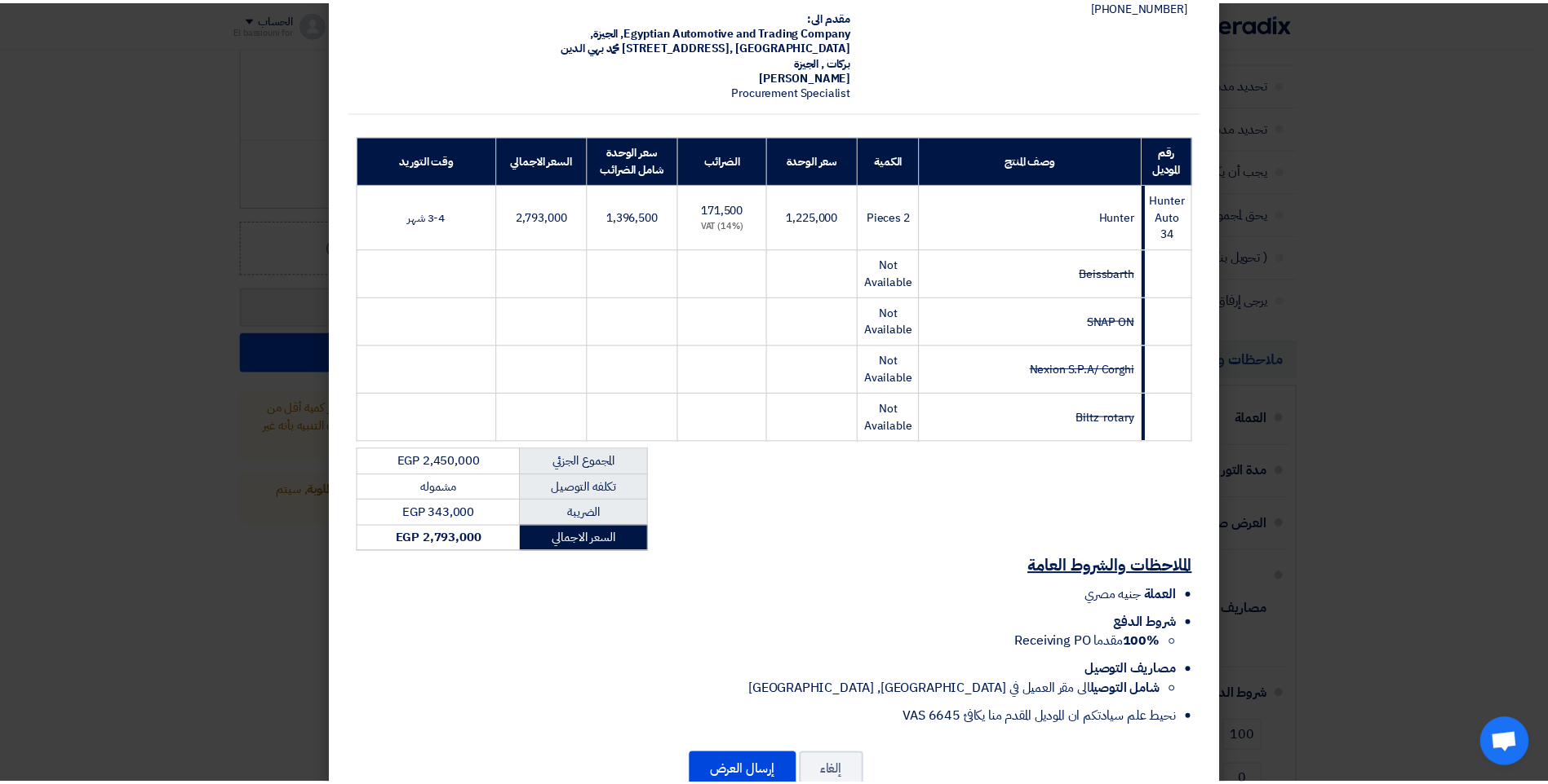
scroll to position [174, 0]
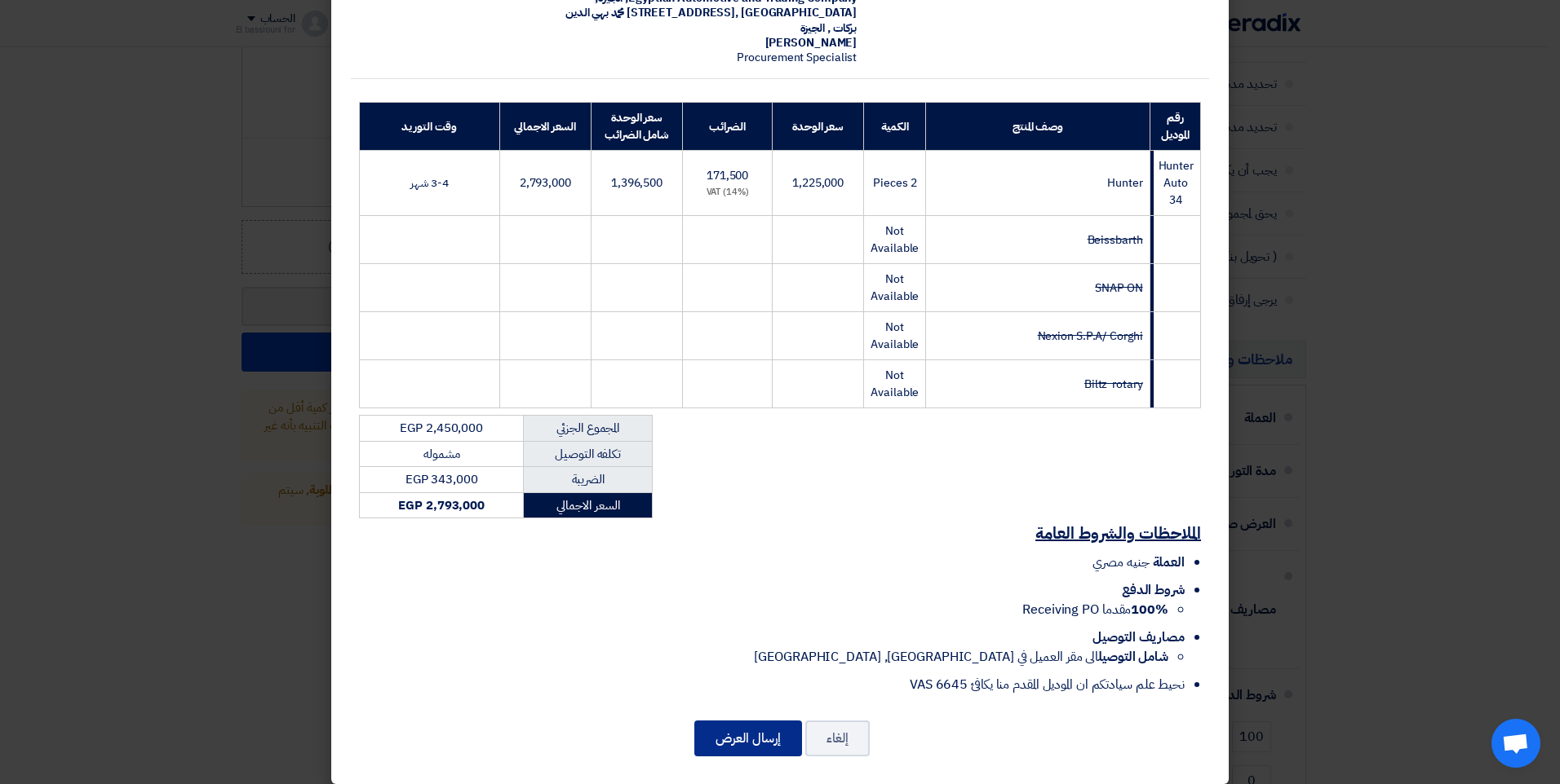
click at [762, 727] on button "إرسال العرض" at bounding box center [749, 739] width 108 height 36
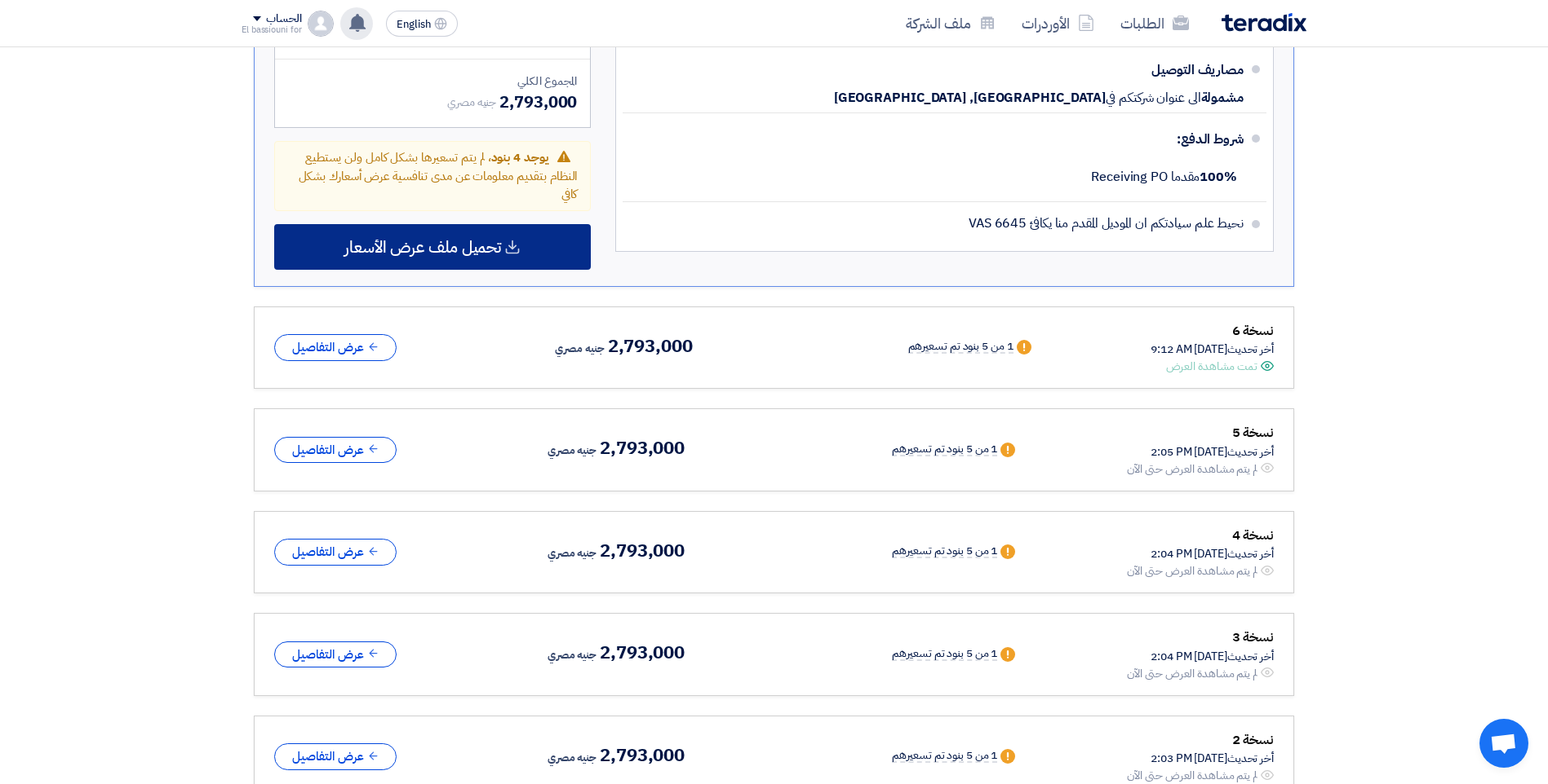
click at [476, 243] on span "تحميل ملف عرض الأسعار" at bounding box center [422, 246] width 157 height 15
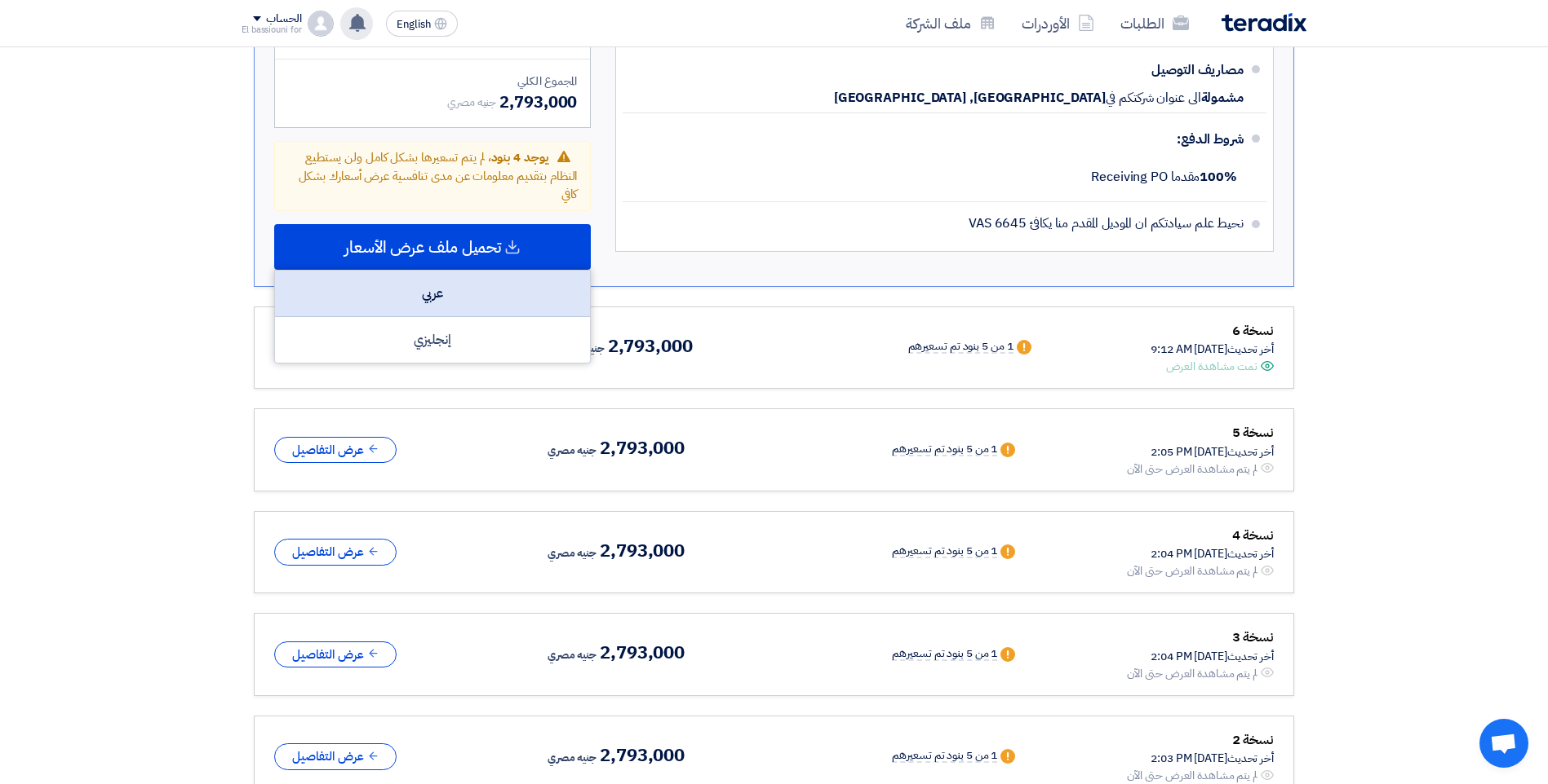
drag, startPoint x: 475, startPoint y: 289, endPoint x: 482, endPoint y: 299, distance: 12.2
click at [474, 289] on div "عربي" at bounding box center [432, 293] width 315 height 47
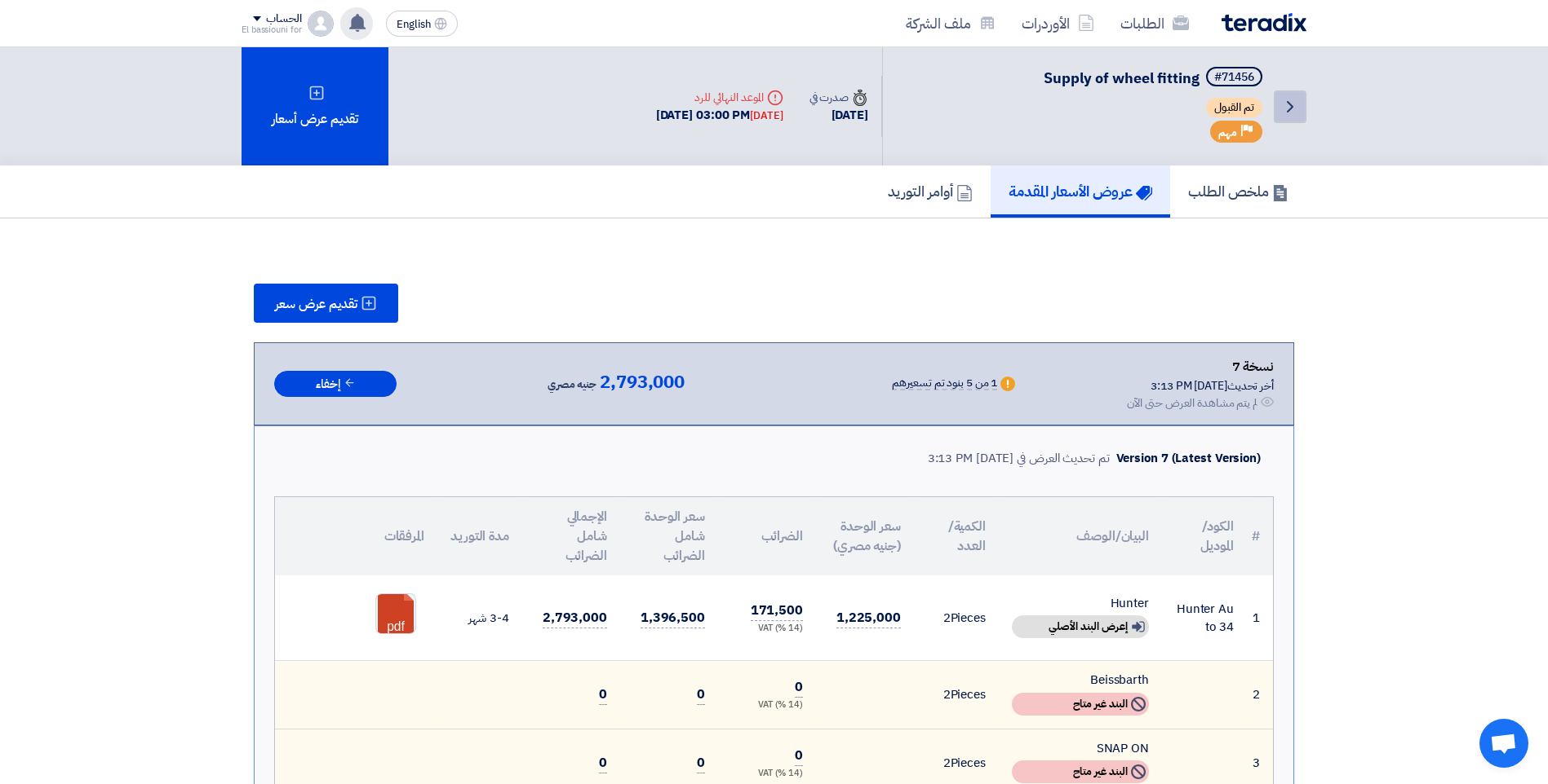
click at [1295, 116] on icon "Back" at bounding box center [1290, 107] width 20 height 20
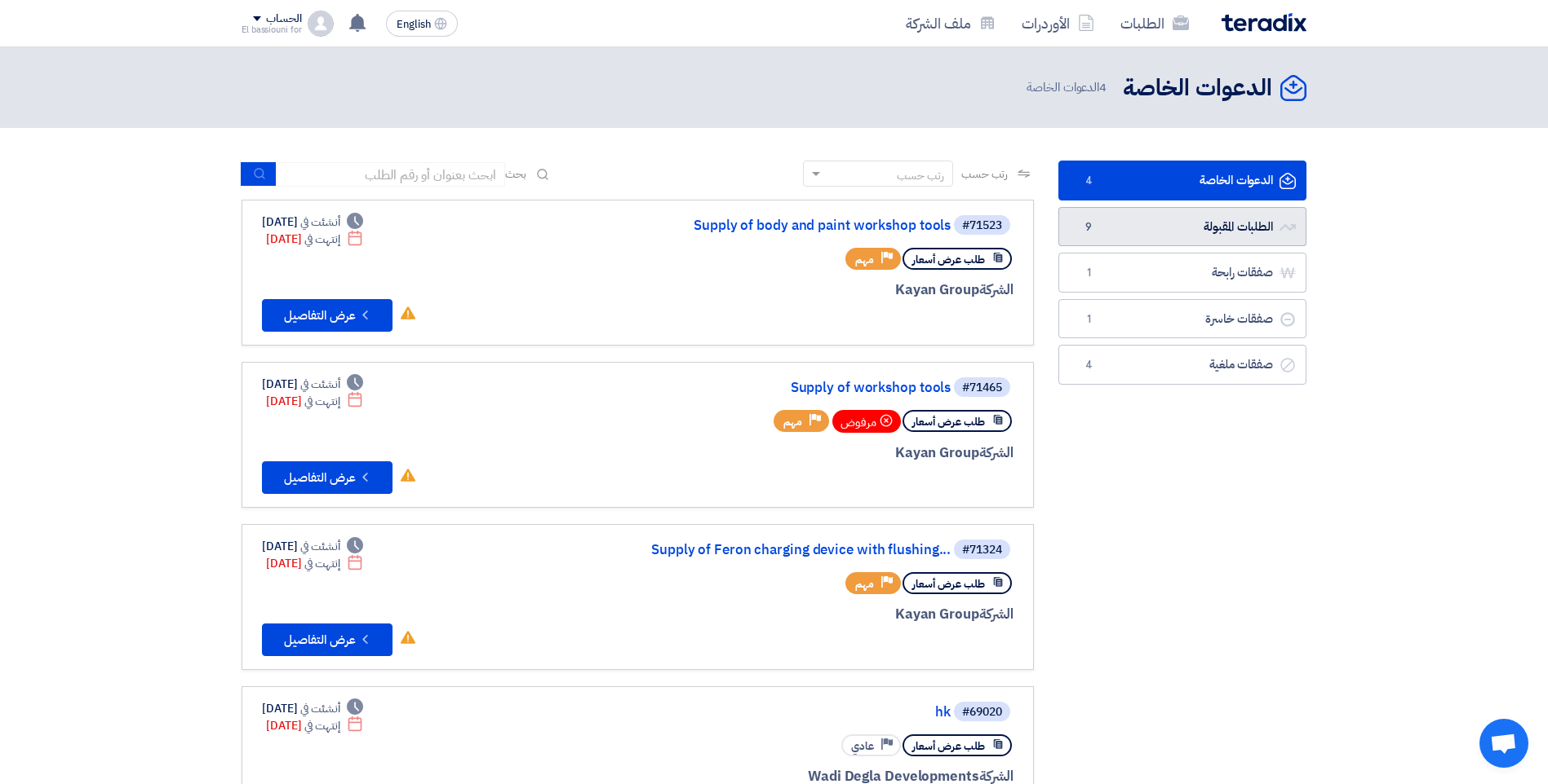
click at [1234, 223] on link "الطلبات المقبولة الطلبات المقبولة 9" at bounding box center [1182, 227] width 248 height 40
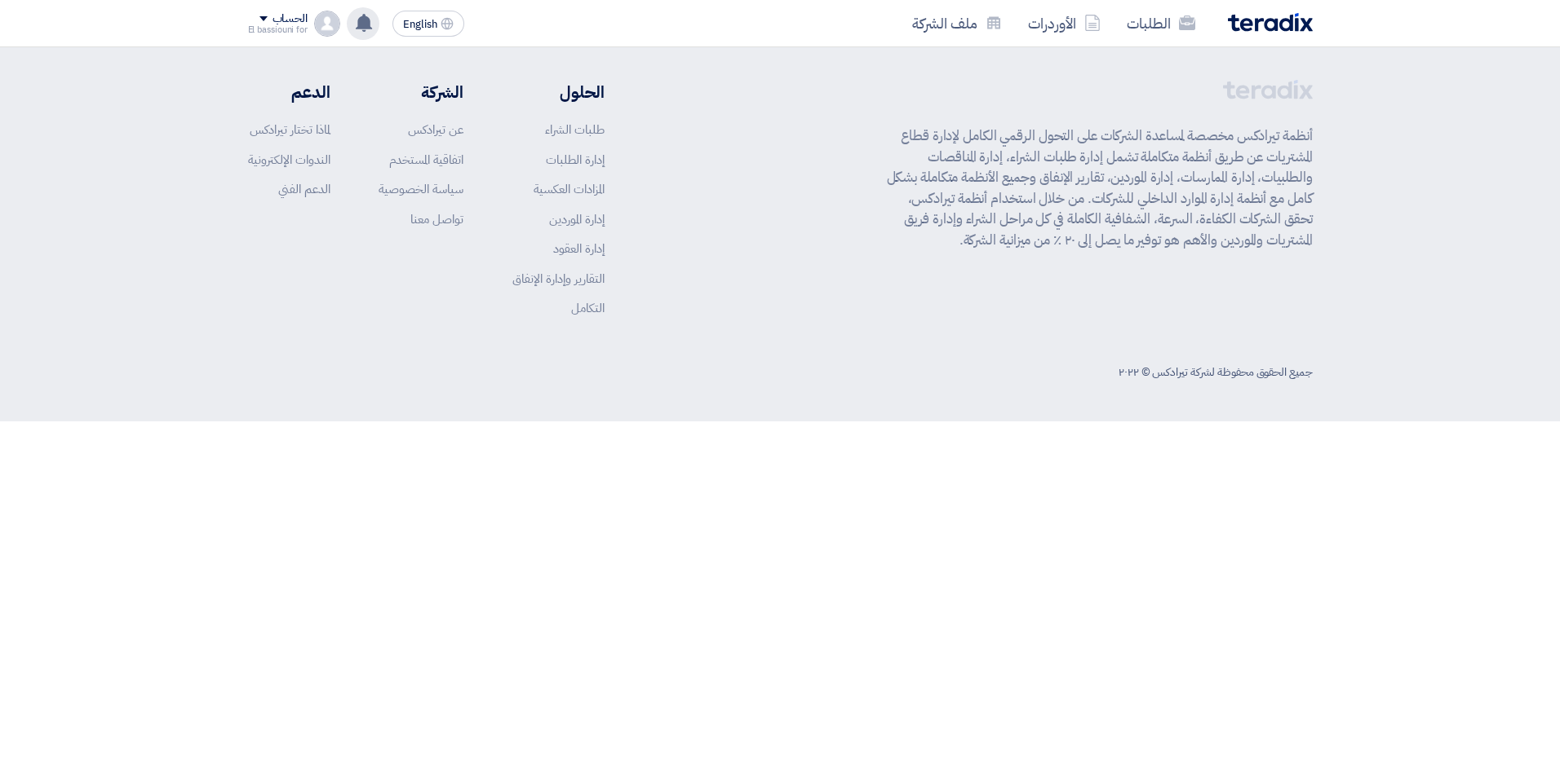
drag, startPoint x: 0, startPoint y: 0, endPoint x: 359, endPoint y: 21, distance: 359.6
click at [359, 21] on use at bounding box center [363, 23] width 16 height 18
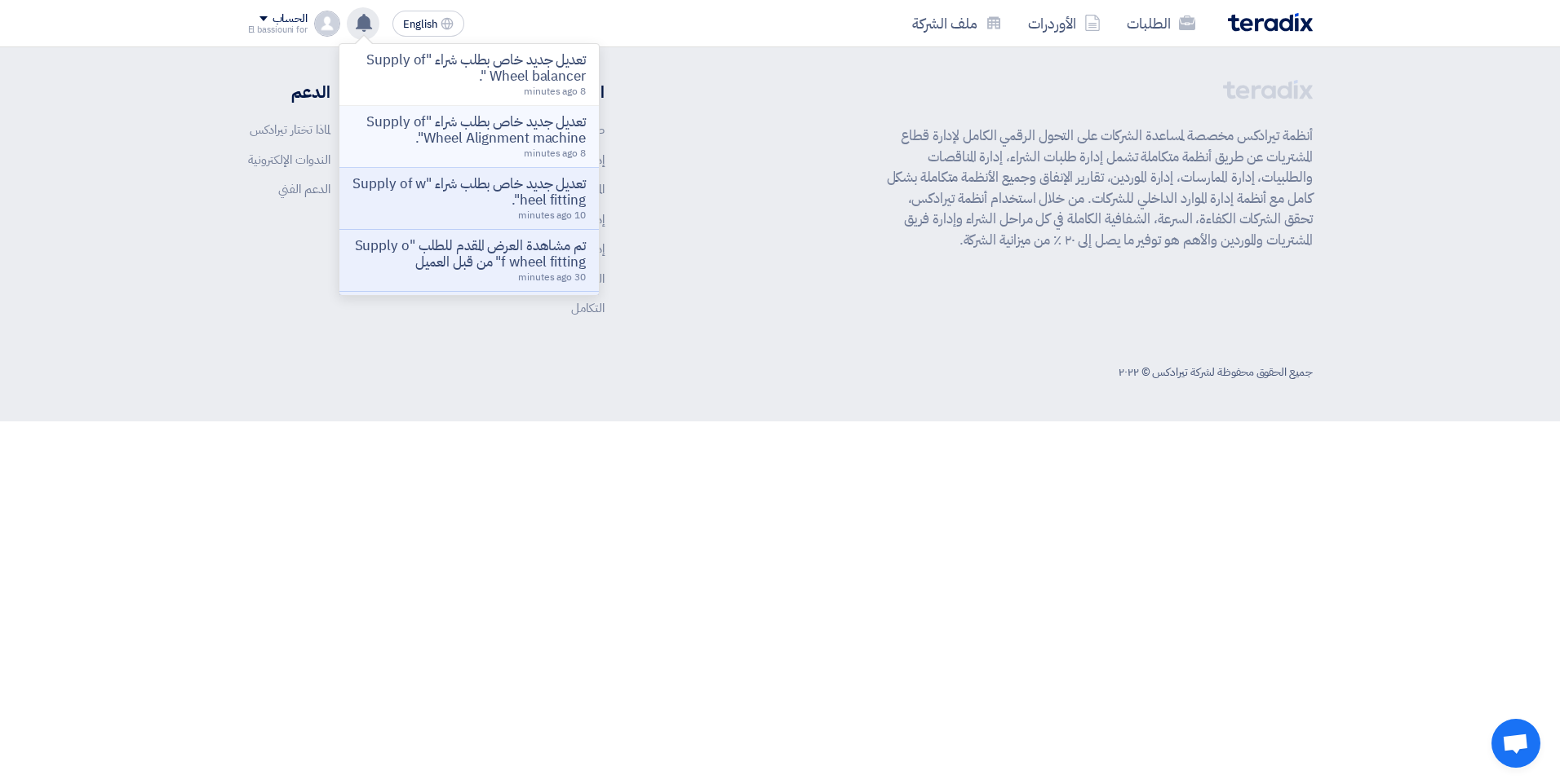
click at [444, 135] on p "تعديل جديد خاص بطلب شراء "Supply of Wheel Alignment machine"." at bounding box center [469, 130] width 234 height 33
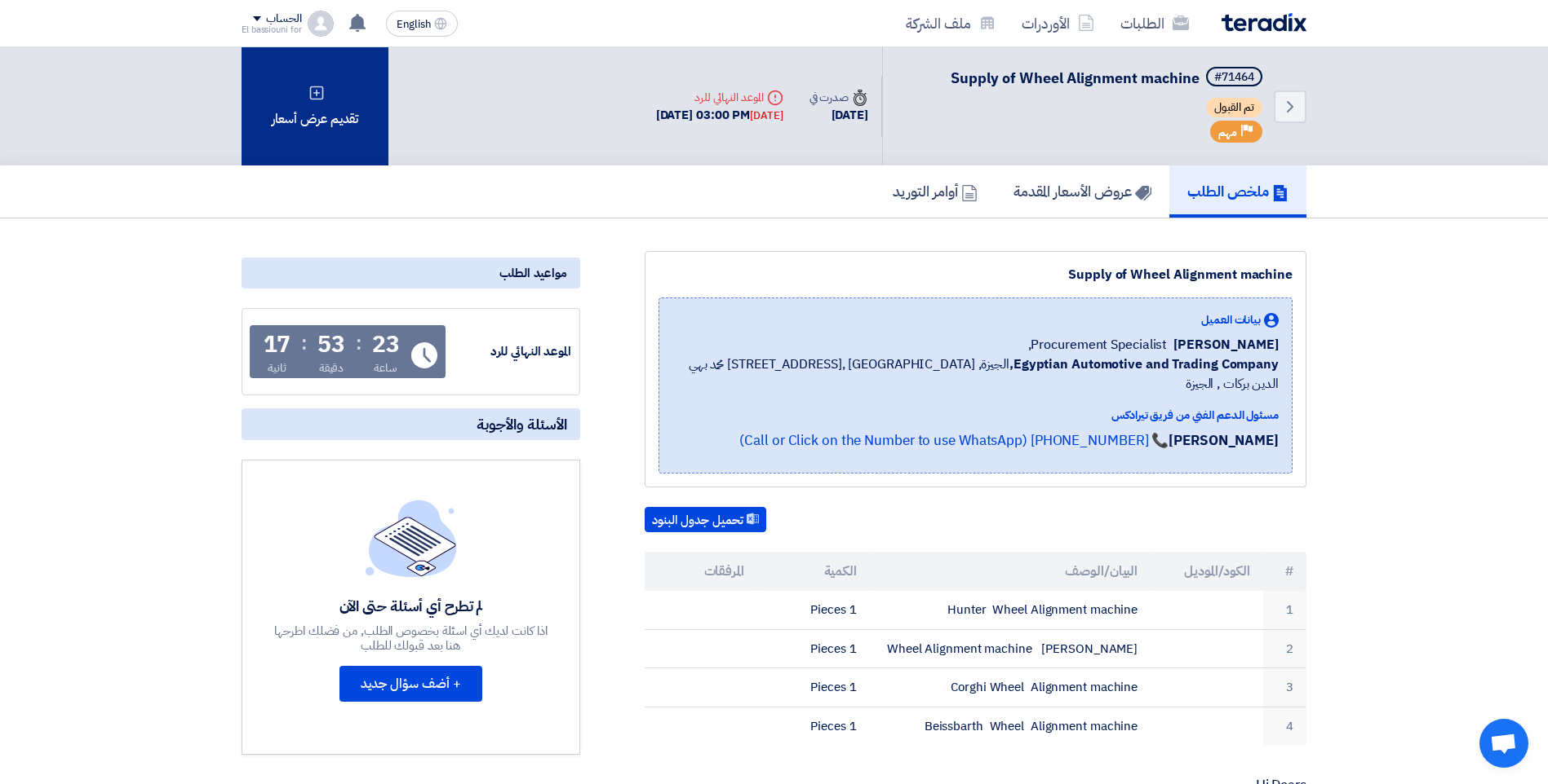
click at [300, 103] on div "تقديم عرض أسعار" at bounding box center [314, 106] width 147 height 119
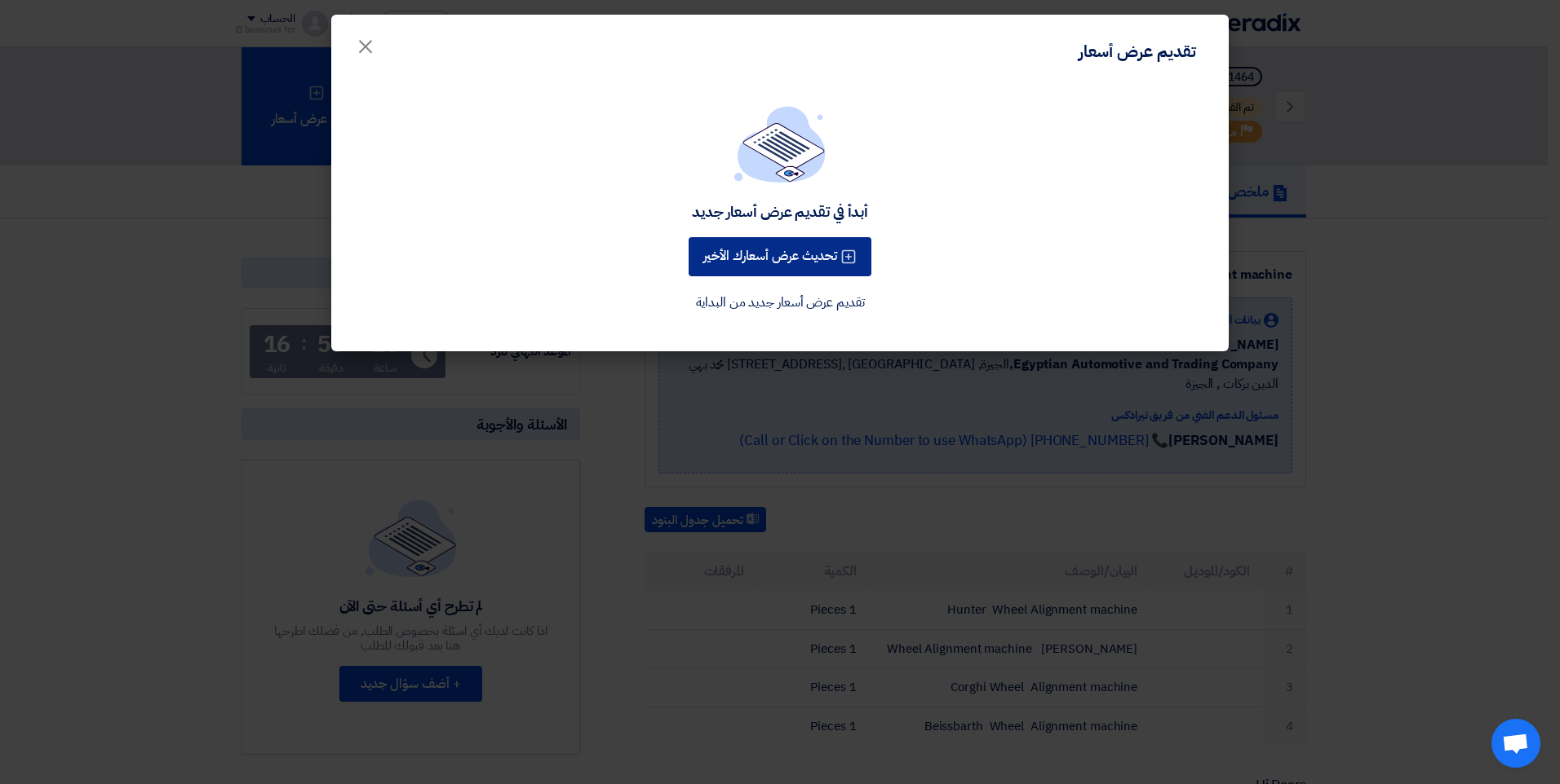
click at [733, 256] on button "تحديث عرض أسعارك الأخير" at bounding box center [780, 256] width 183 height 39
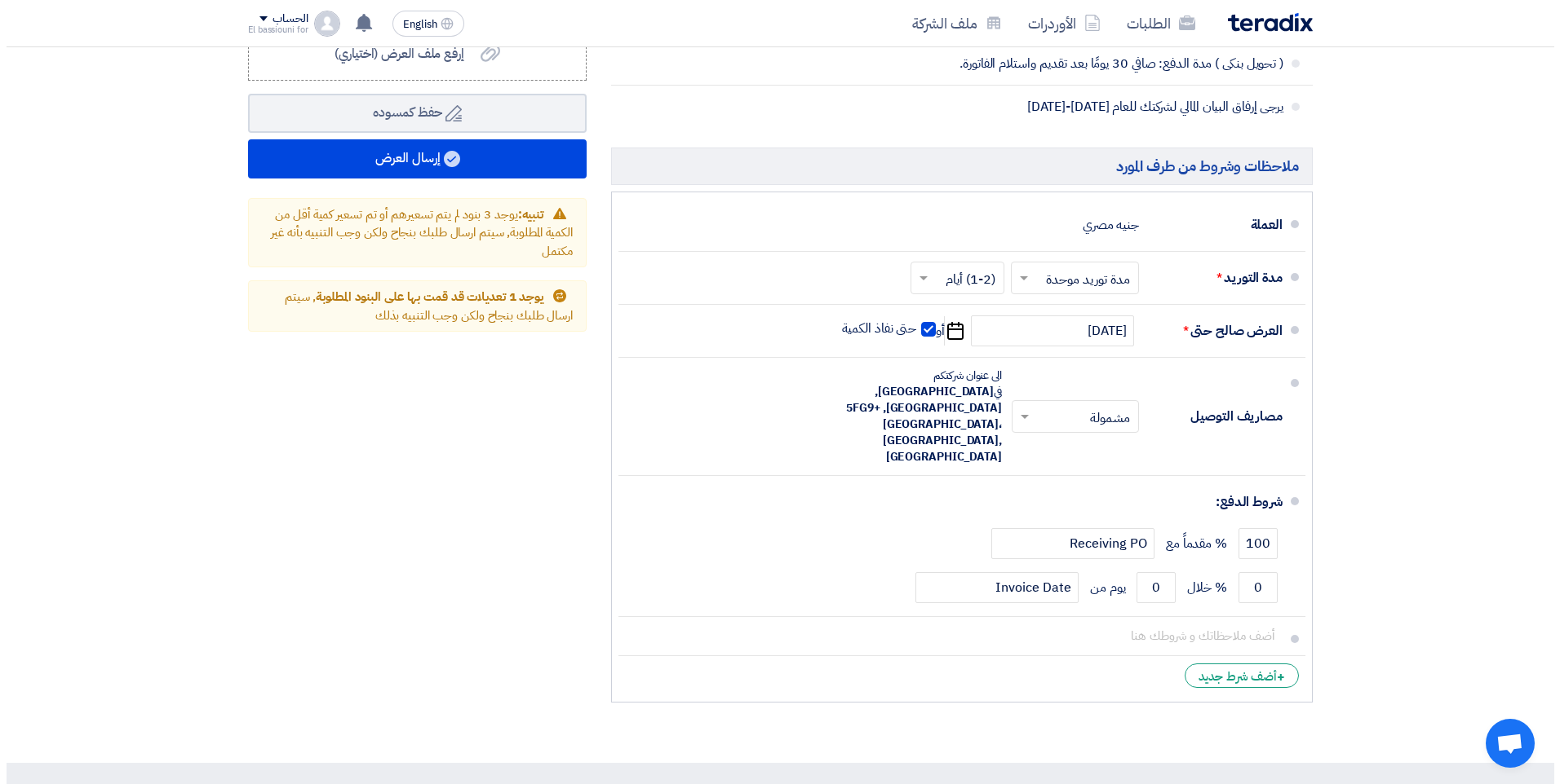
scroll to position [1300, 0]
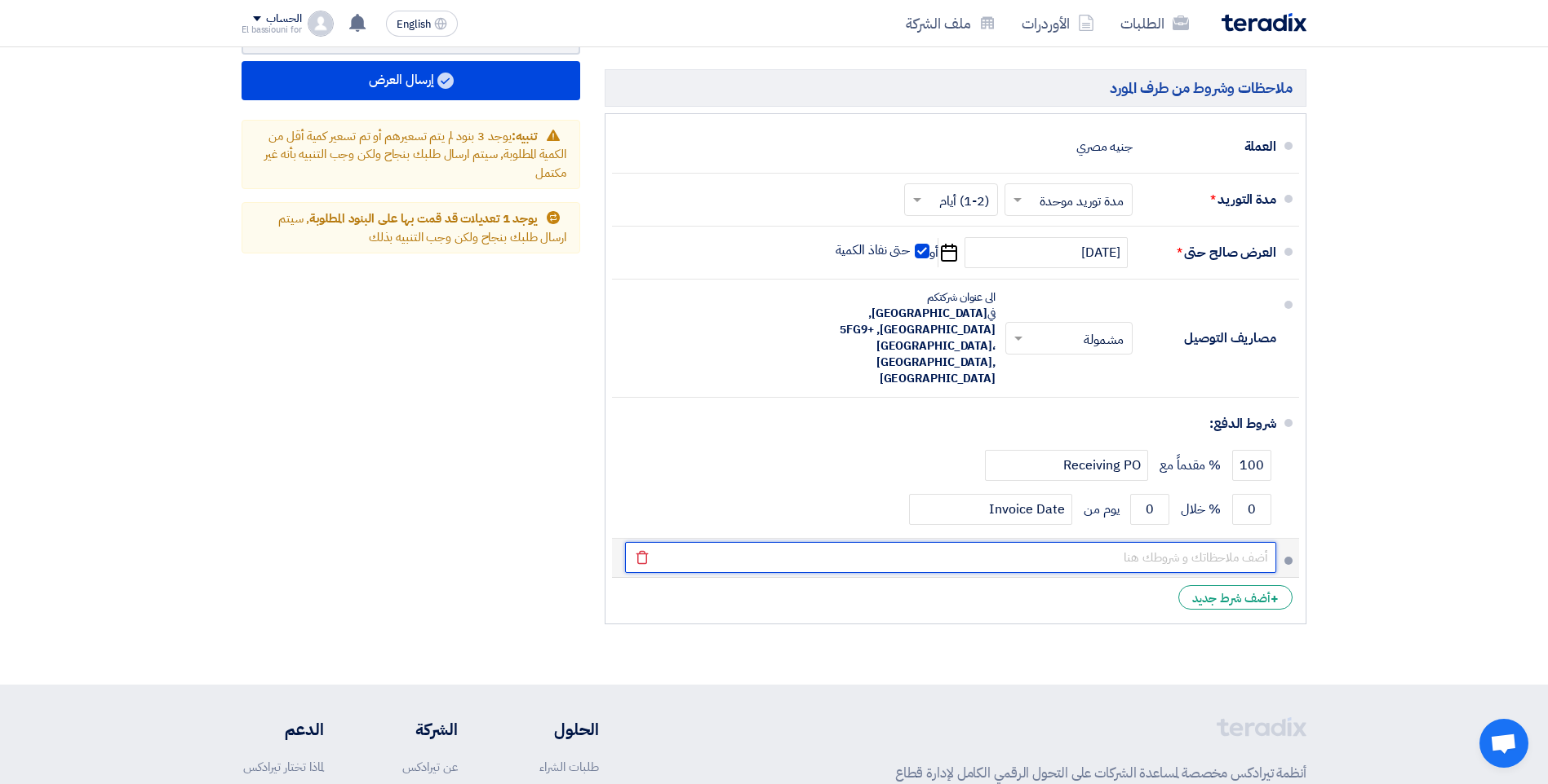
click at [1063, 543] on input "text" at bounding box center [950, 558] width 651 height 31
paste input "VAS 6292"
paste input "نحيط علم سيادتكم ان الموديل المقدم منا يكافئ"
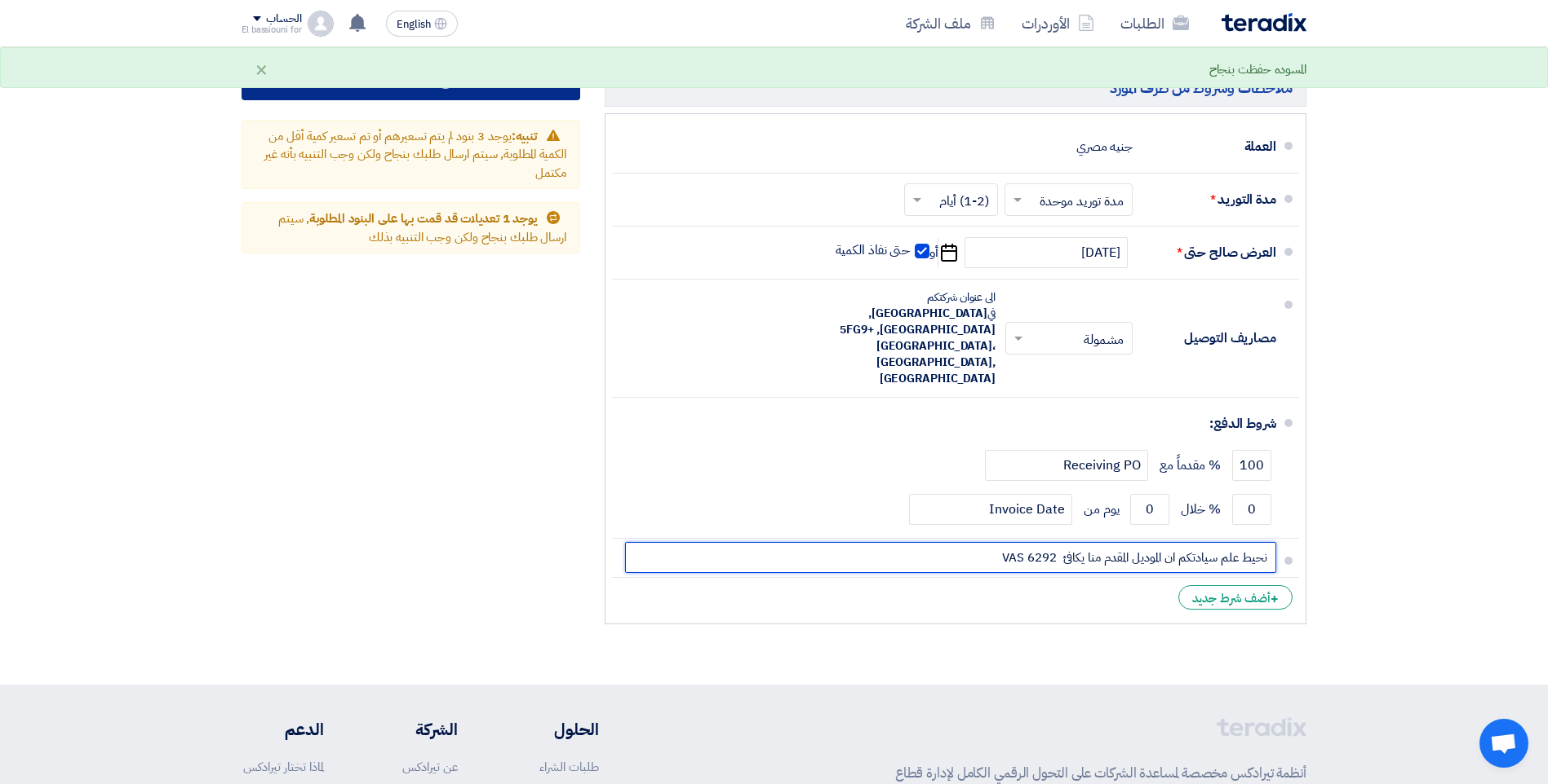
type input "نحيط علم سيادتكم ان الموديل المقدم منا يكافئ VAS 6292"
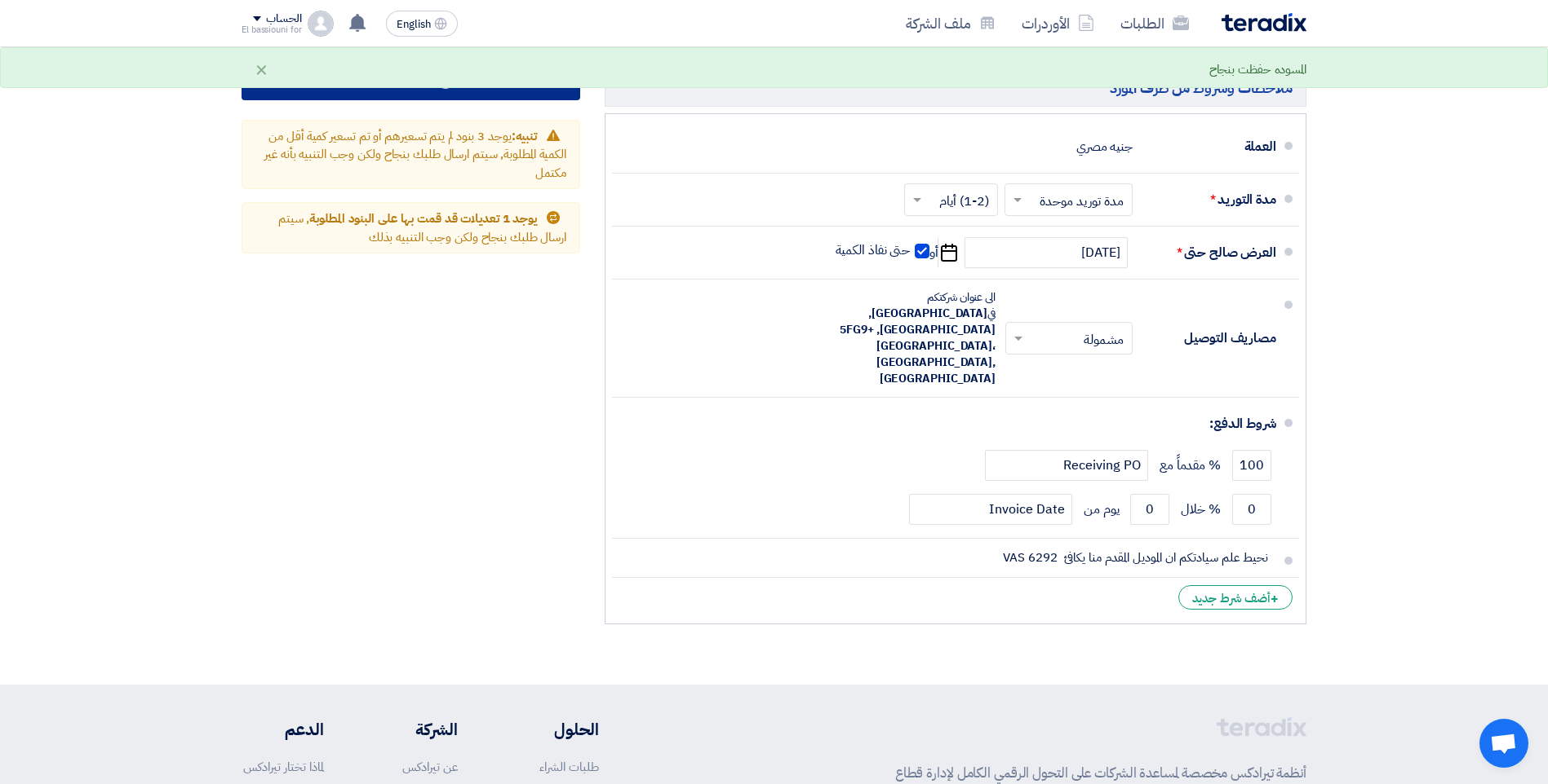
click at [319, 95] on button "إرسال العرض" at bounding box center [410, 80] width 338 height 39
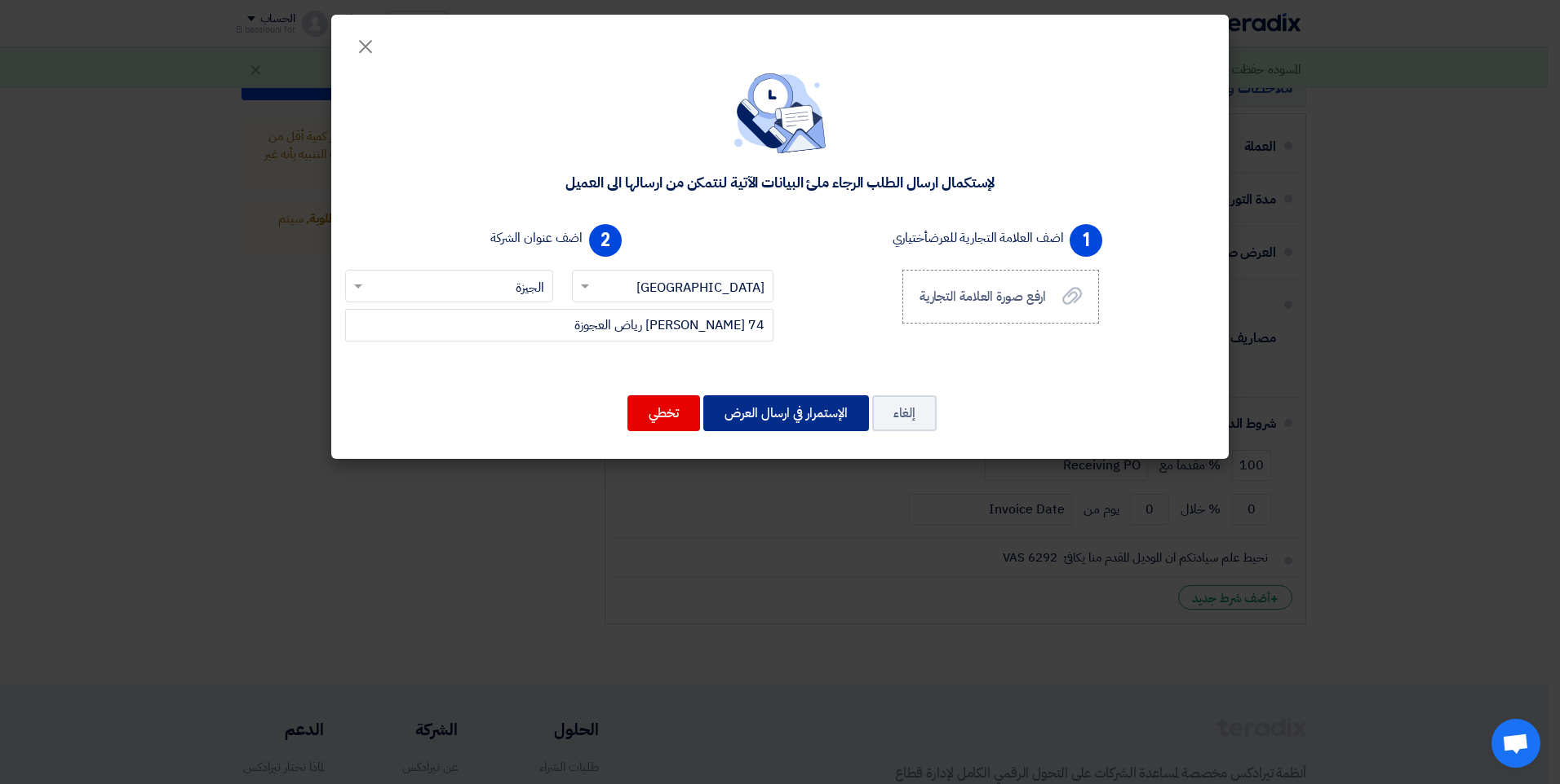
click at [752, 406] on button "الإستمرار في ارسال العرض" at bounding box center [786, 413] width 166 height 36
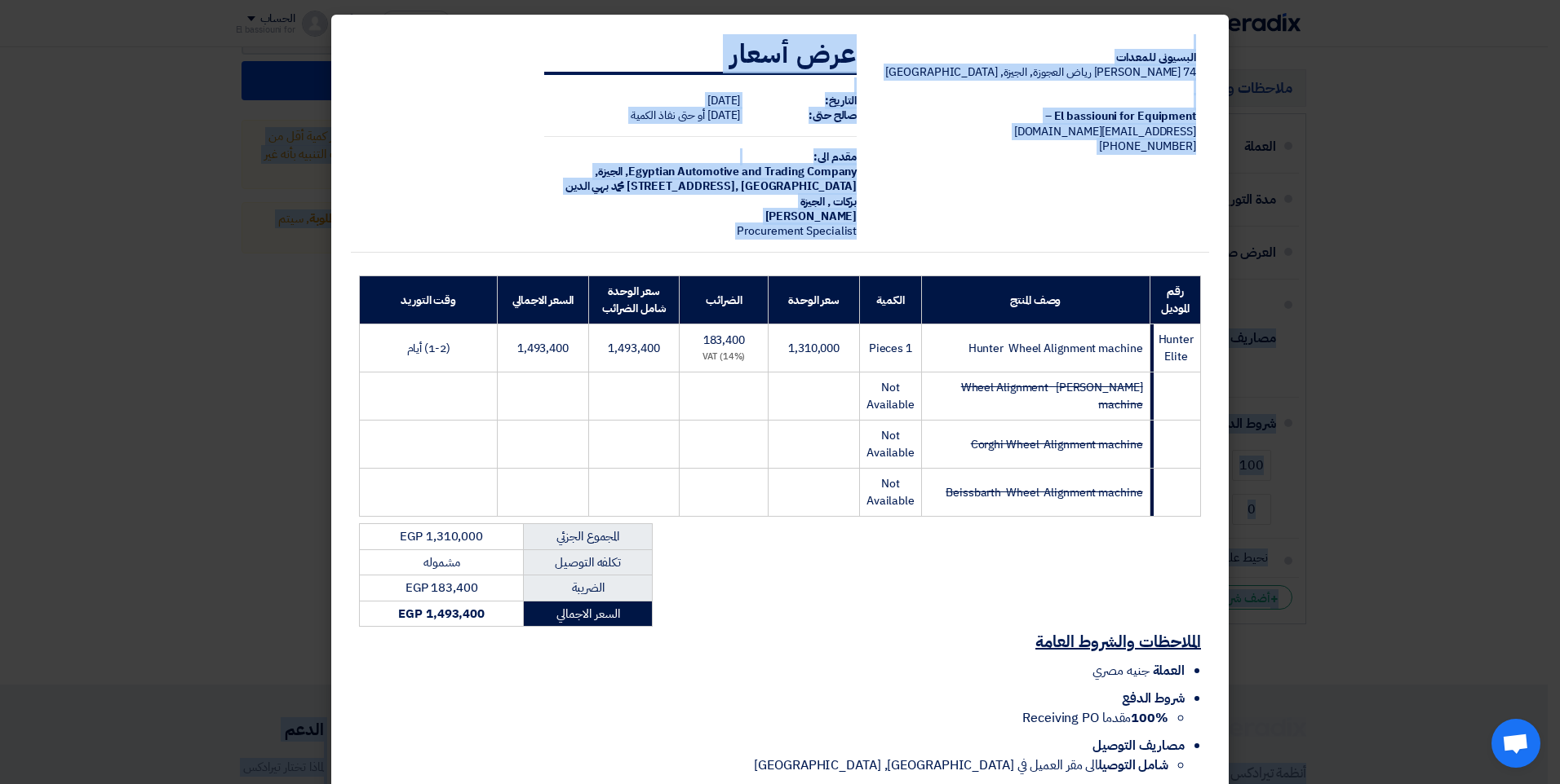
drag, startPoint x: 1559, startPoint y: 271, endPoint x: 1562, endPoint y: 311, distance: 40.1
drag, startPoint x: 580, startPoint y: 213, endPoint x: 583, endPoint y: 221, distance: 8.5
click at [580, 215] on td "عرض أسعار التاريخ: Mon Sep 29 2025 صالح حتى: Fri Sep 26 2025 أو حتى نفاذ الكمي…" at bounding box center [701, 138] width 339 height 230
click at [539, 373] on td at bounding box center [544, 397] width 92 height 48
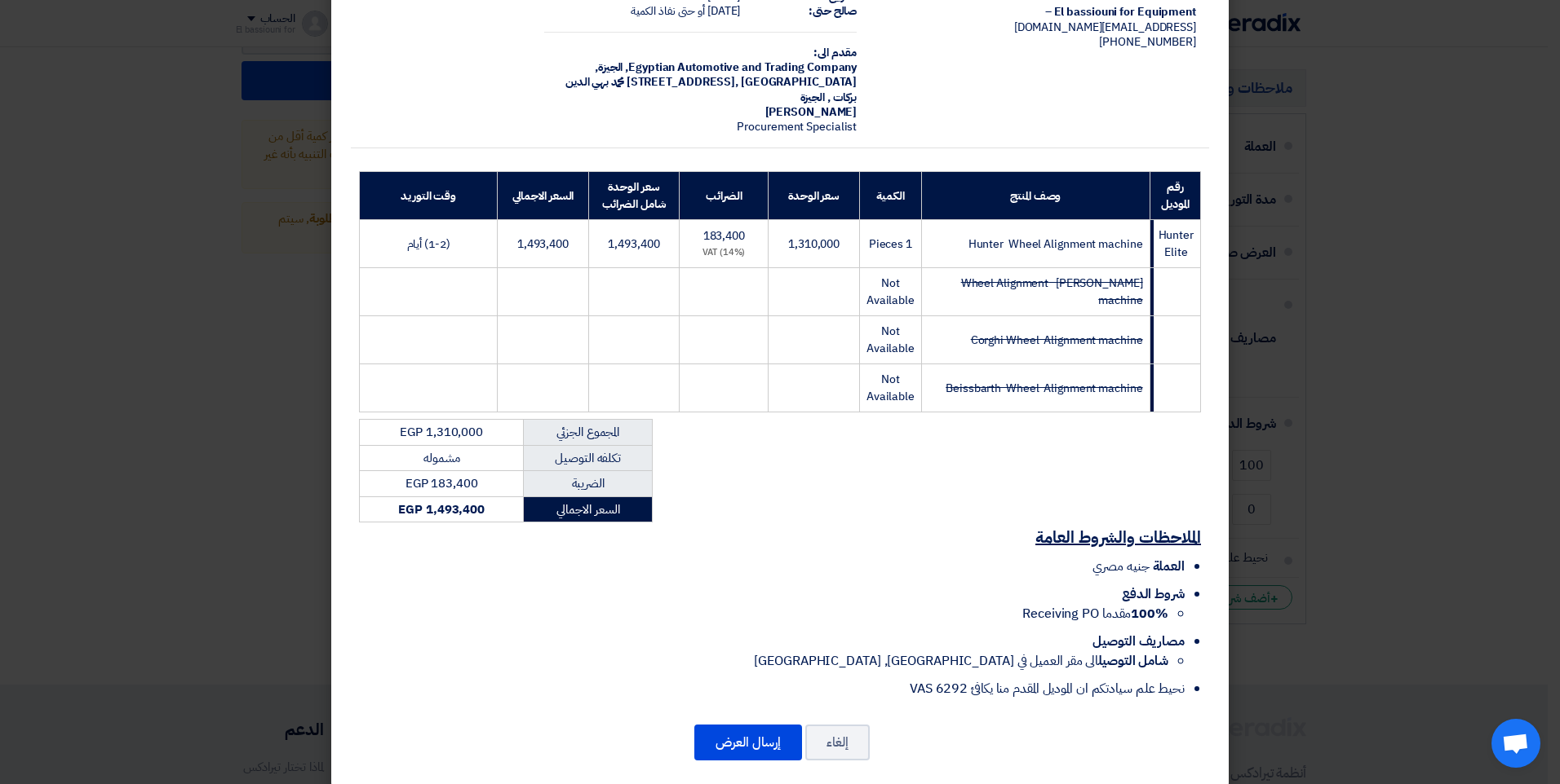
scroll to position [109, 0]
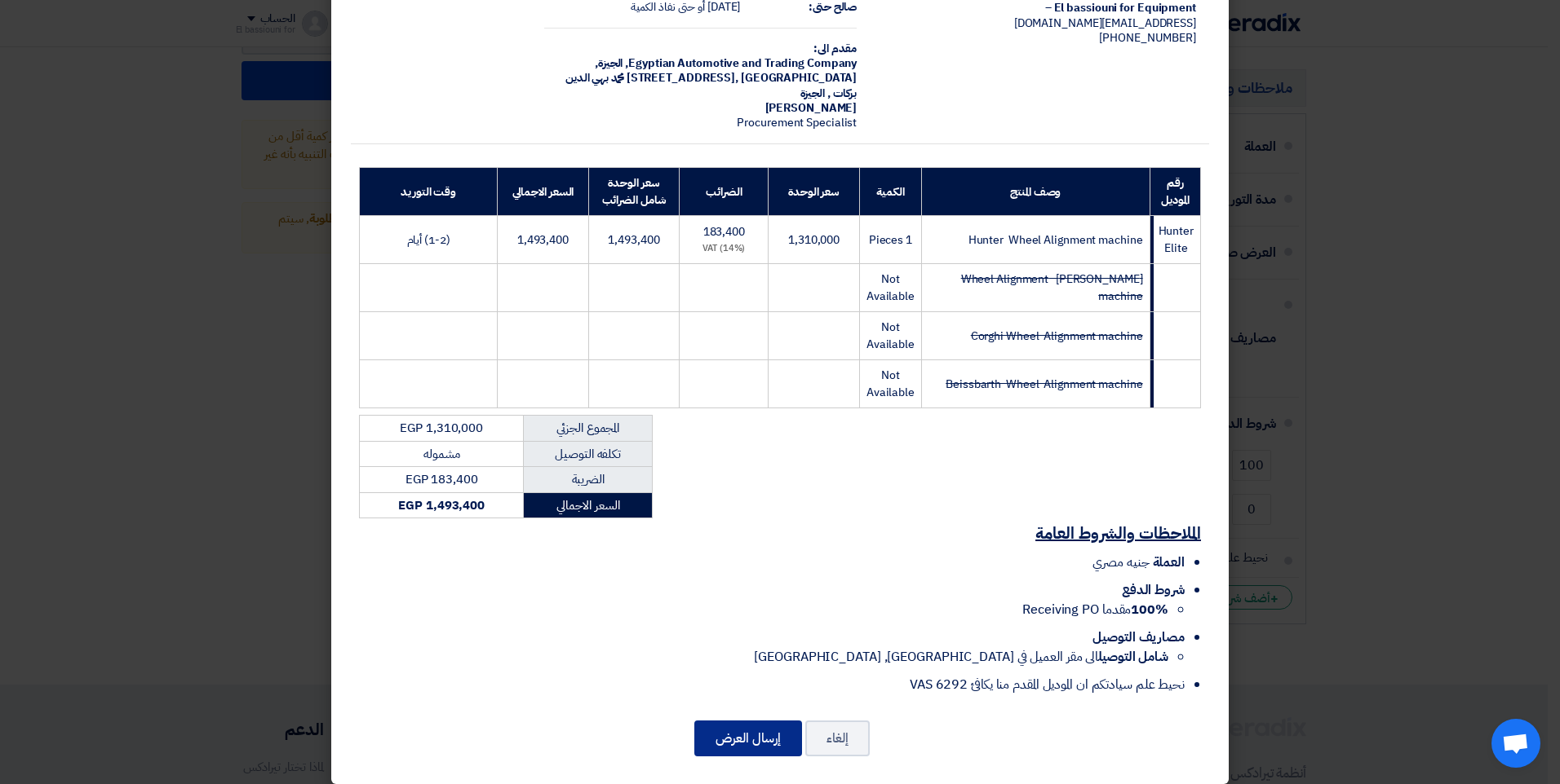
click at [735, 727] on button "إرسال العرض" at bounding box center [749, 739] width 108 height 36
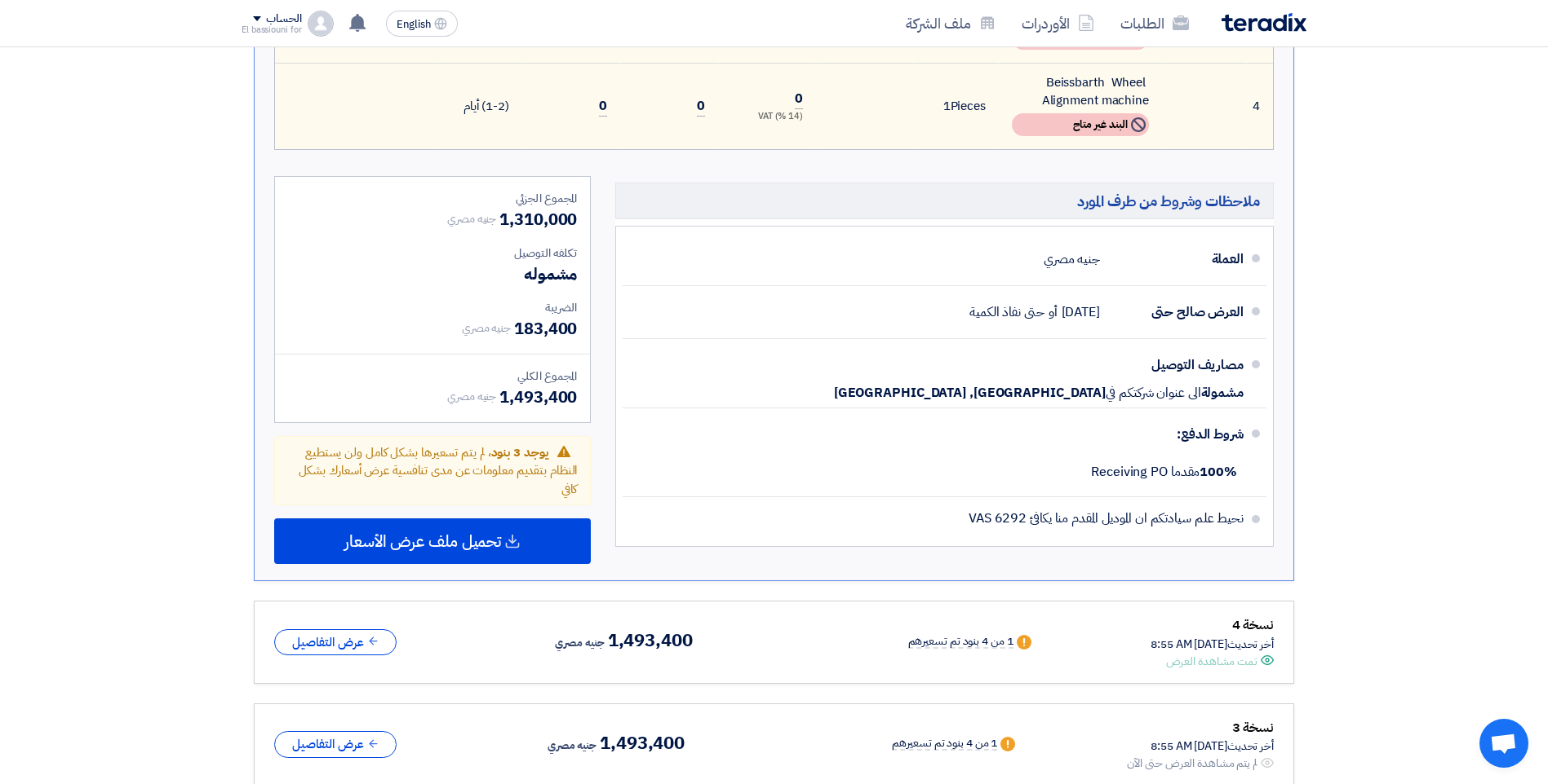
scroll to position [828, 0]
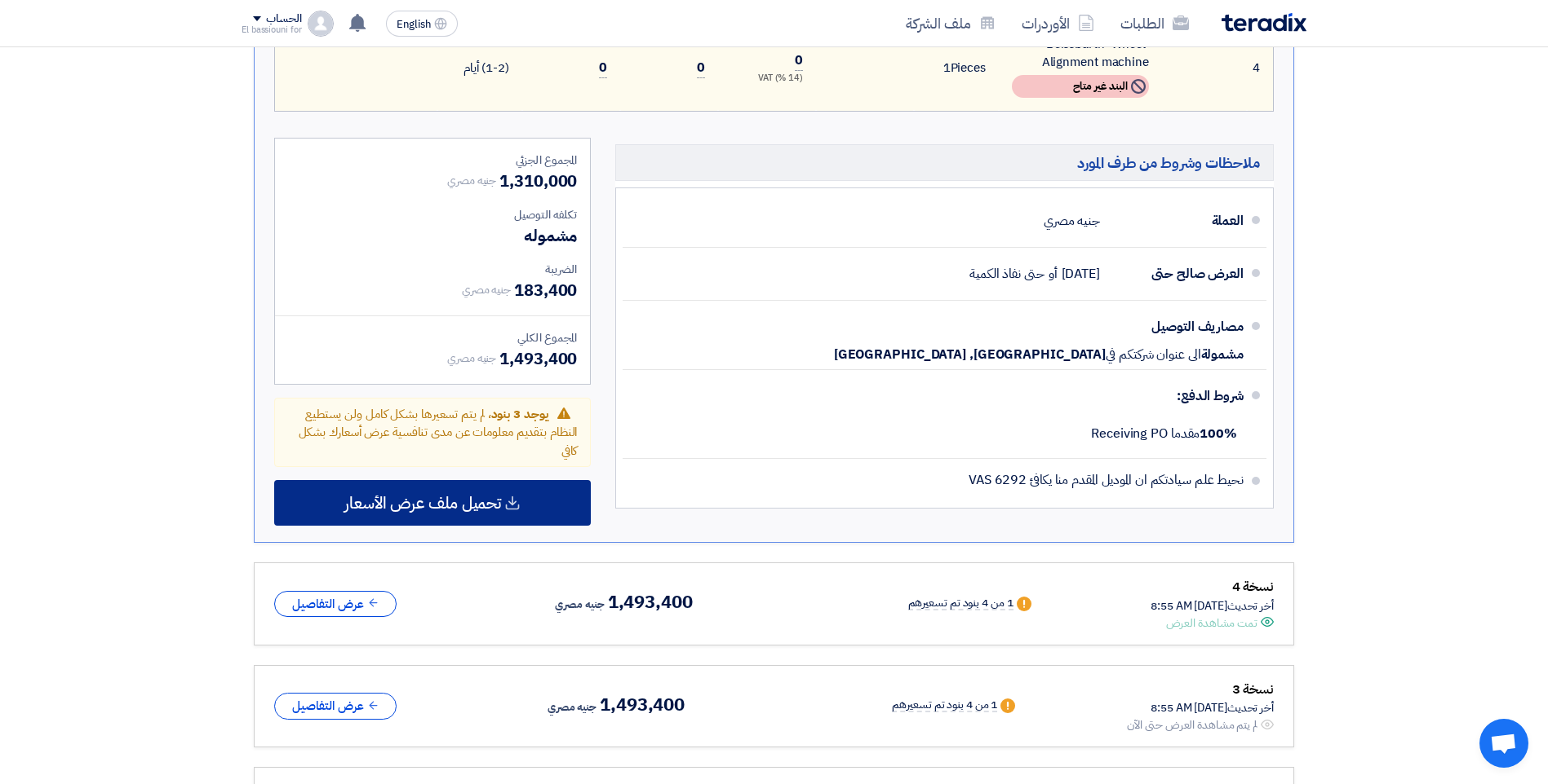
click at [435, 498] on div "تحميل ملف عرض الأسعار" at bounding box center [432, 503] width 316 height 46
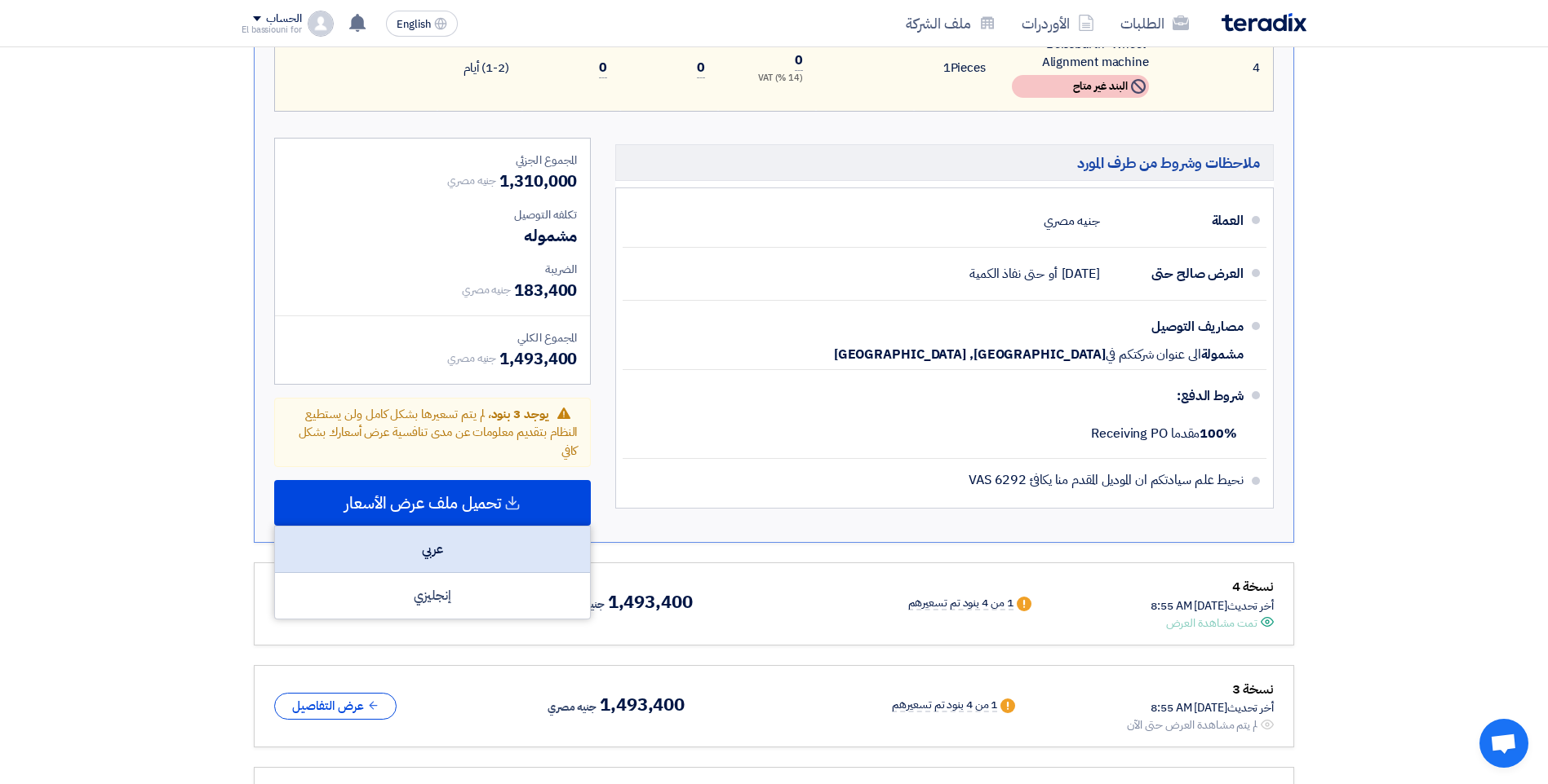
click at [435, 535] on div "عربي" at bounding box center [432, 550] width 315 height 47
click at [365, 23] on icon at bounding box center [357, 23] width 18 height 18
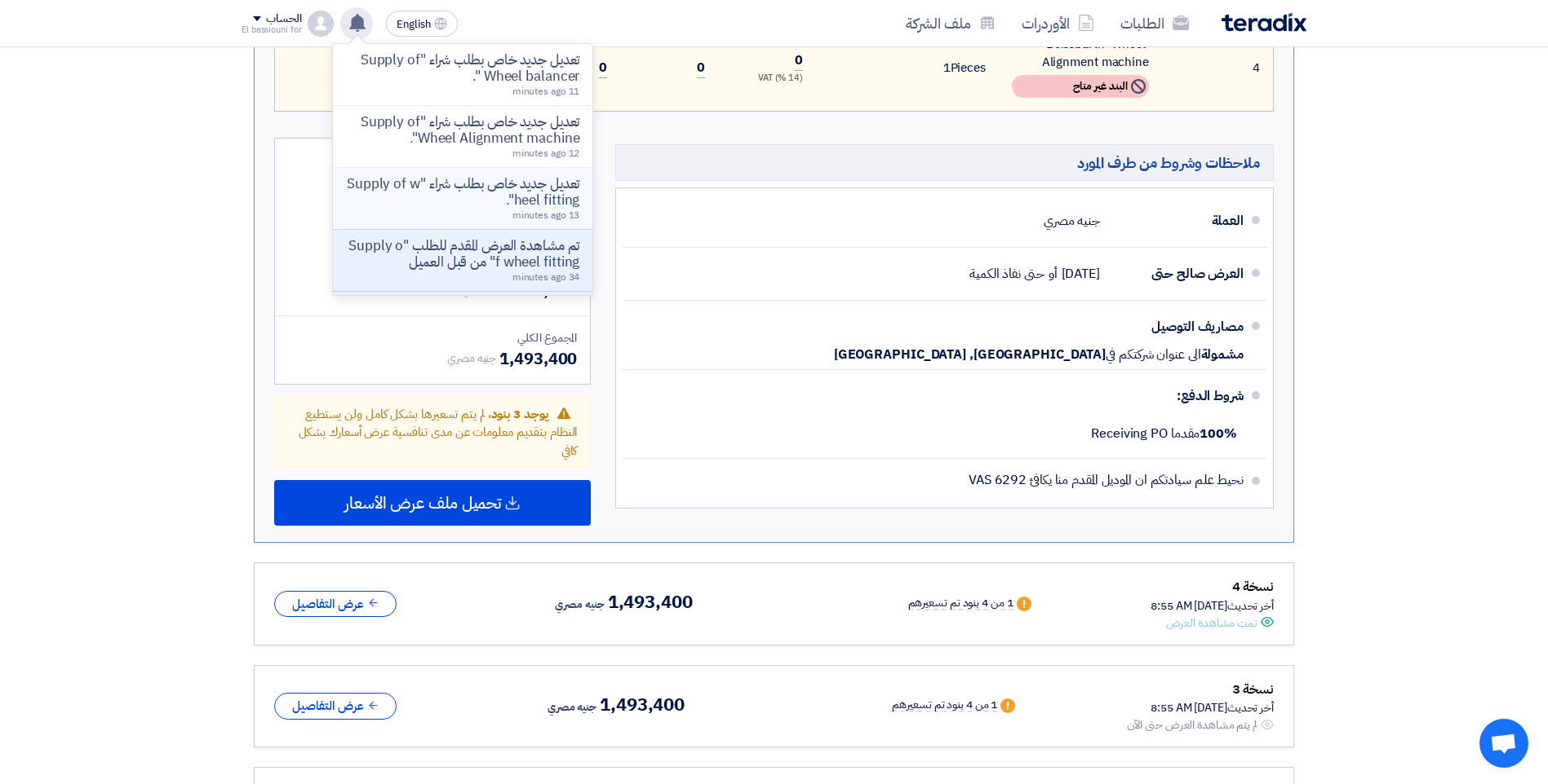
click at [457, 192] on p "تعديل جديد خاص بطلب شراء "Supply of wheel fitting"." at bounding box center [463, 193] width 234 height 33
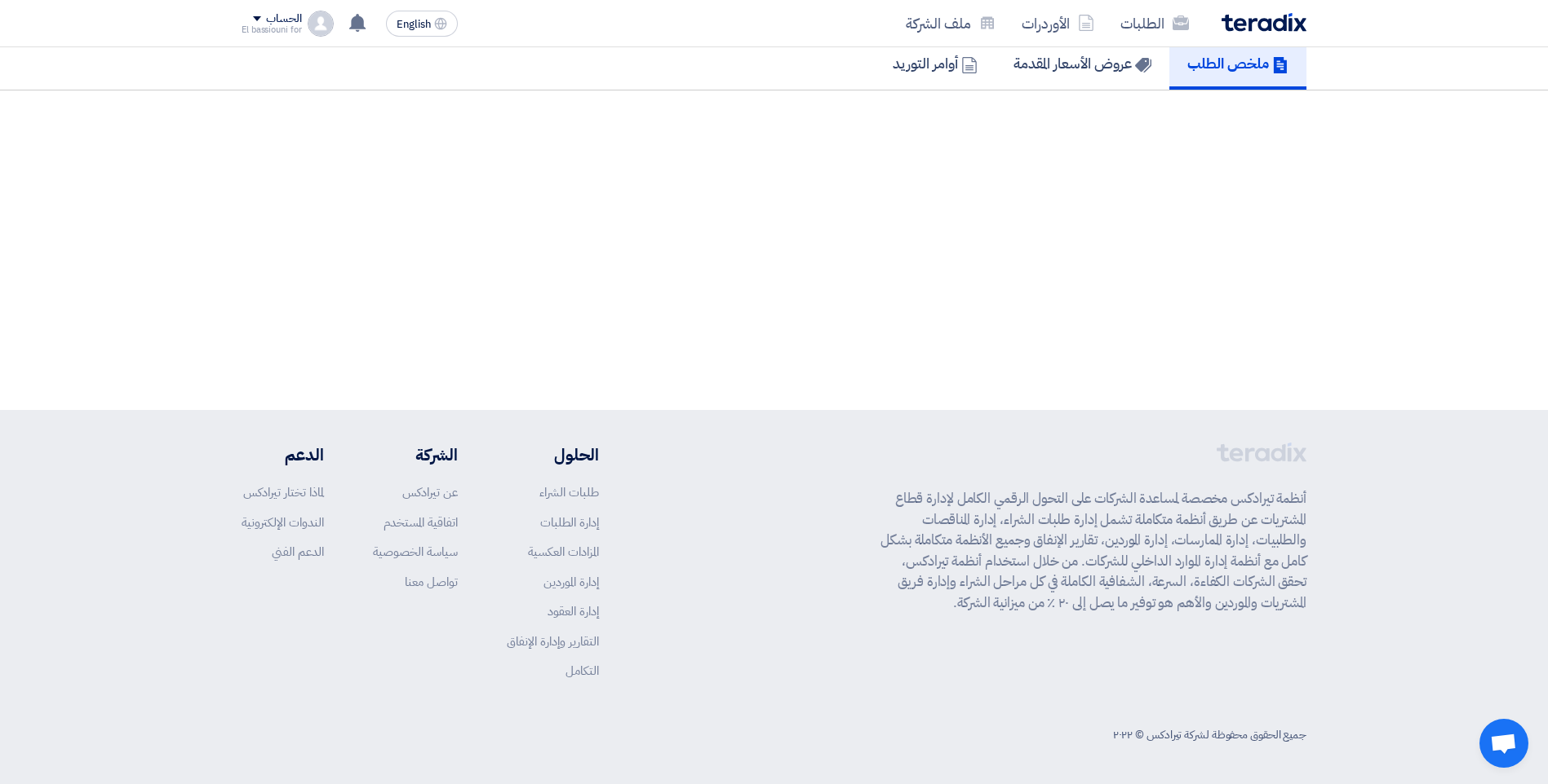
scroll to position [828, 0]
